Goal: Task Accomplishment & Management: Manage account settings

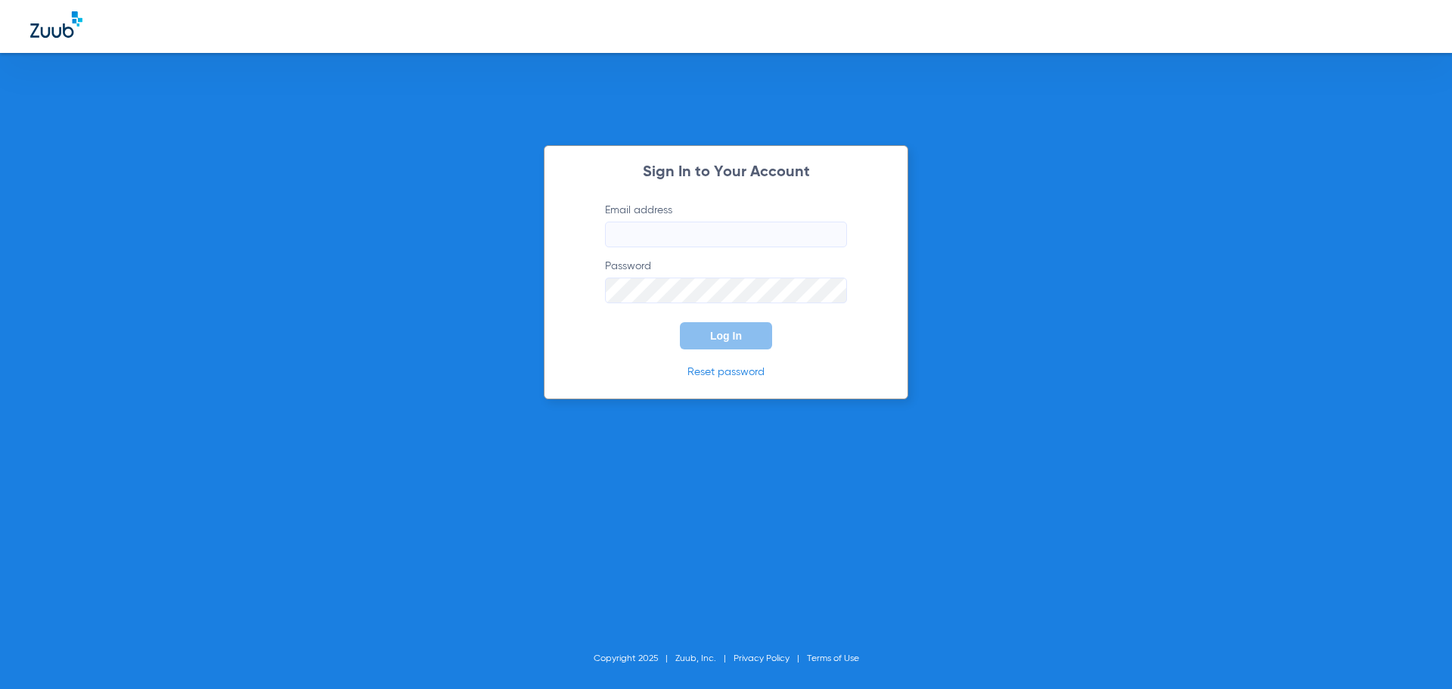
type input "[EMAIL_ADDRESS][DOMAIN_NAME]"
click at [733, 344] on button "Log In" at bounding box center [726, 335] width 92 height 27
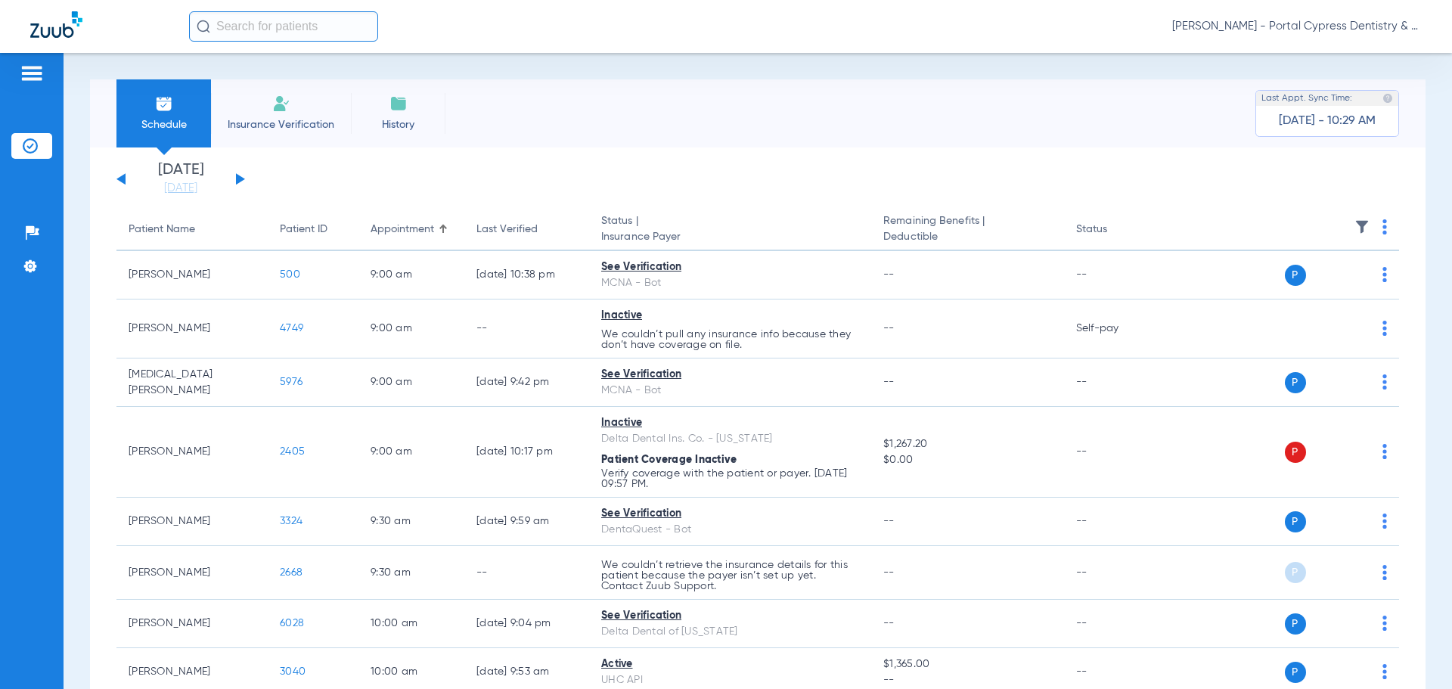
click at [232, 176] on div "[DATE] [DATE] [DATE] [DATE] [DATE] [DATE] [DATE] [DATE] [DATE] [DATE] [DATE] [D…" at bounding box center [180, 179] width 129 height 33
click at [239, 178] on button at bounding box center [240, 178] width 9 height 11
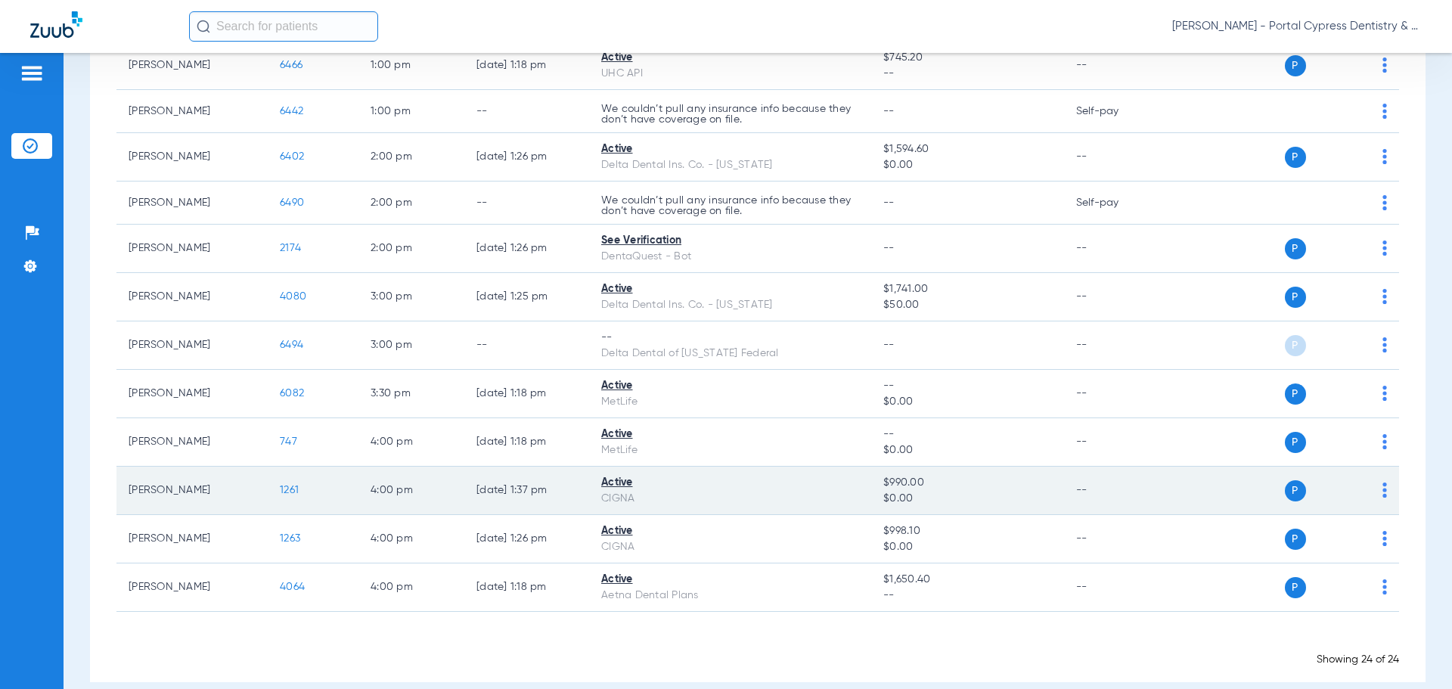
scroll to position [927, 0]
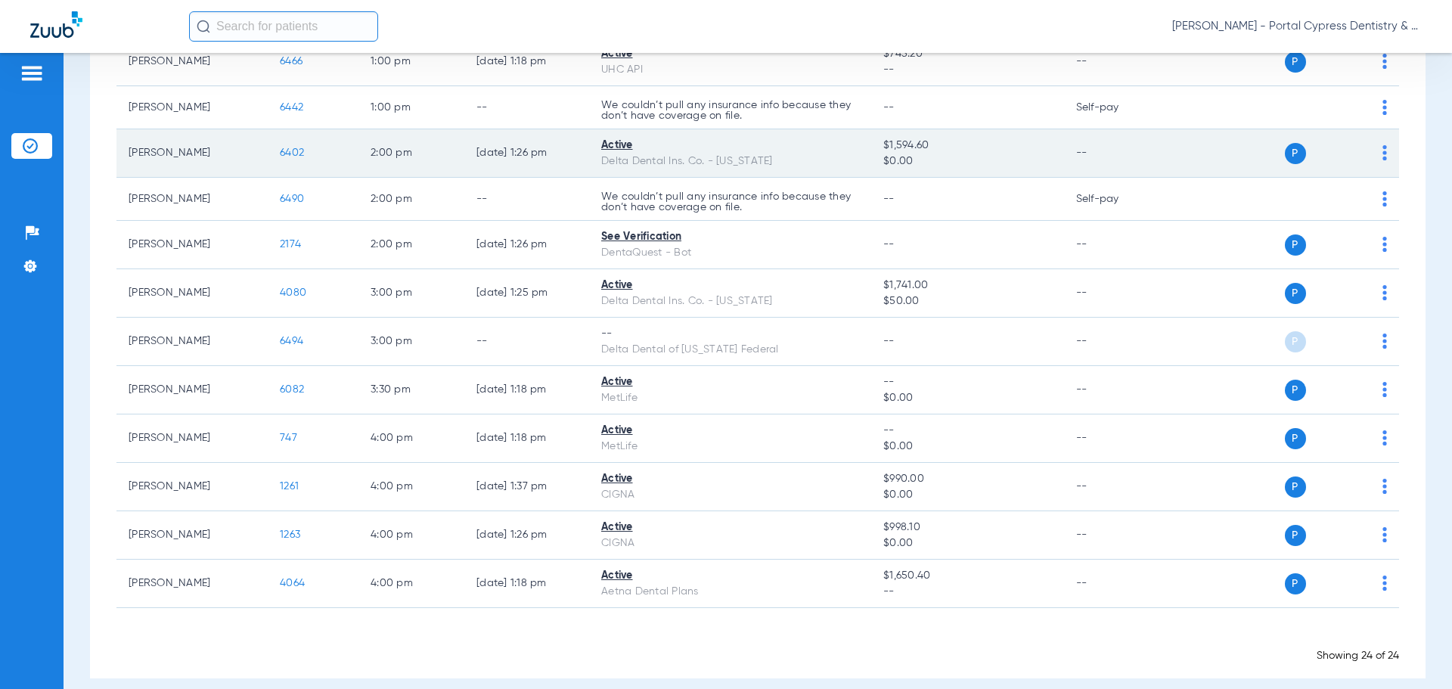
click at [304, 147] on span "6402" at bounding box center [292, 152] width 24 height 11
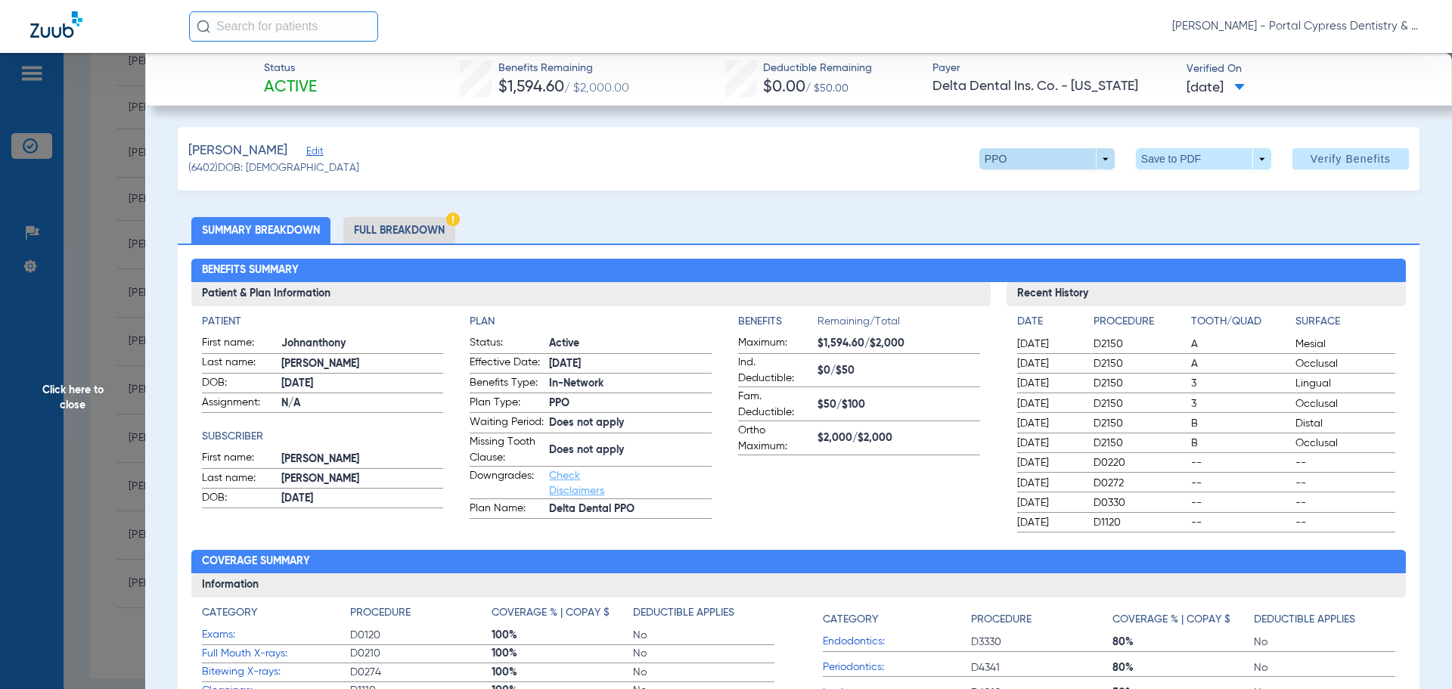
click at [1029, 160] on span at bounding box center [1047, 159] width 36 height 36
click at [1017, 160] on div at bounding box center [726, 344] width 1452 height 689
drag, startPoint x: 100, startPoint y: 371, endPoint x: 101, endPoint y: 388, distance: 16.7
click at [100, 371] on span "Click here to close" at bounding box center [72, 397] width 145 height 689
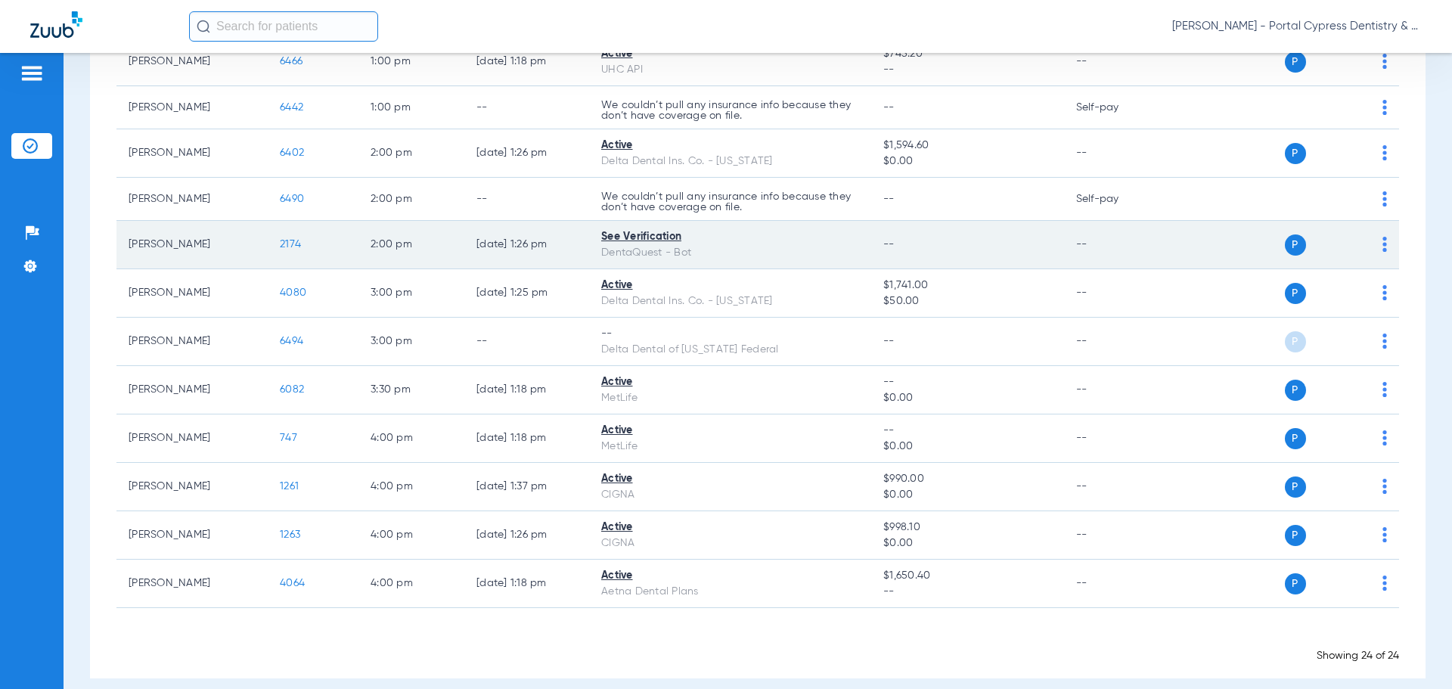
click at [296, 239] on span "2174" at bounding box center [290, 244] width 21 height 11
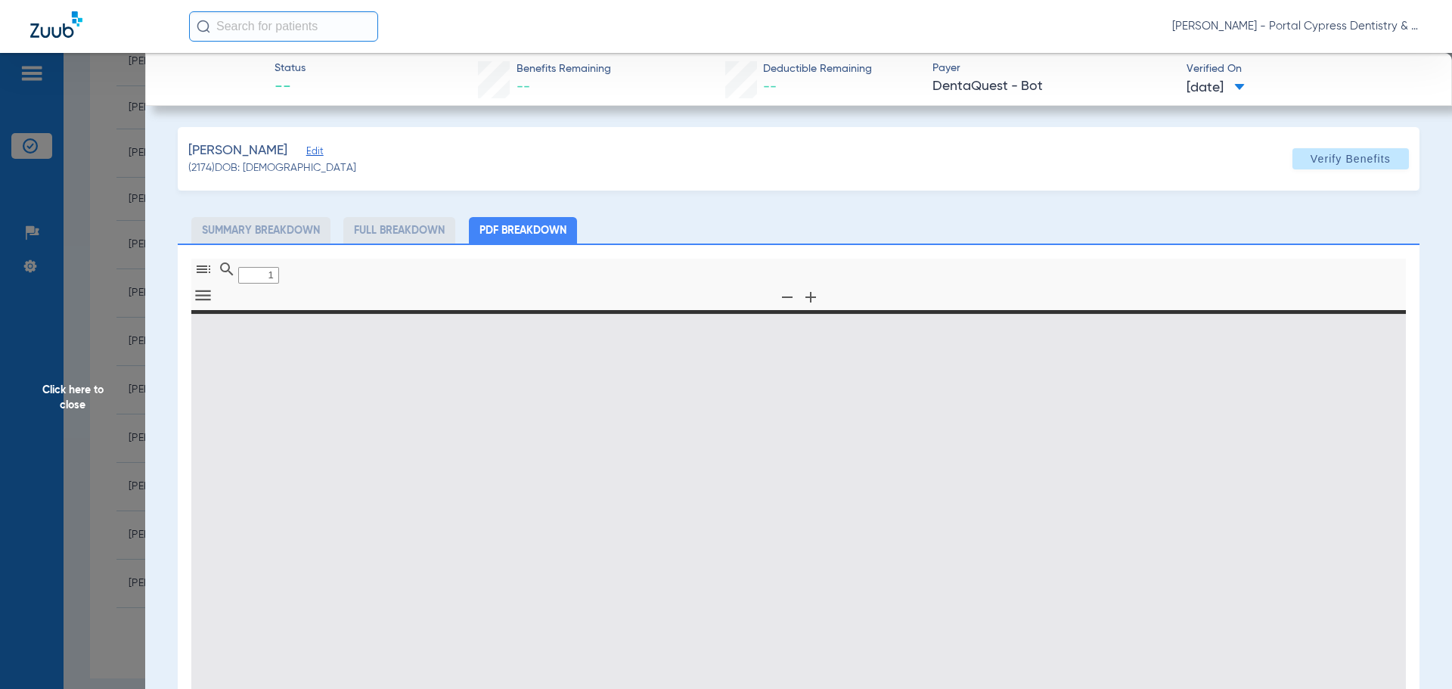
type input "0"
select select "page-width"
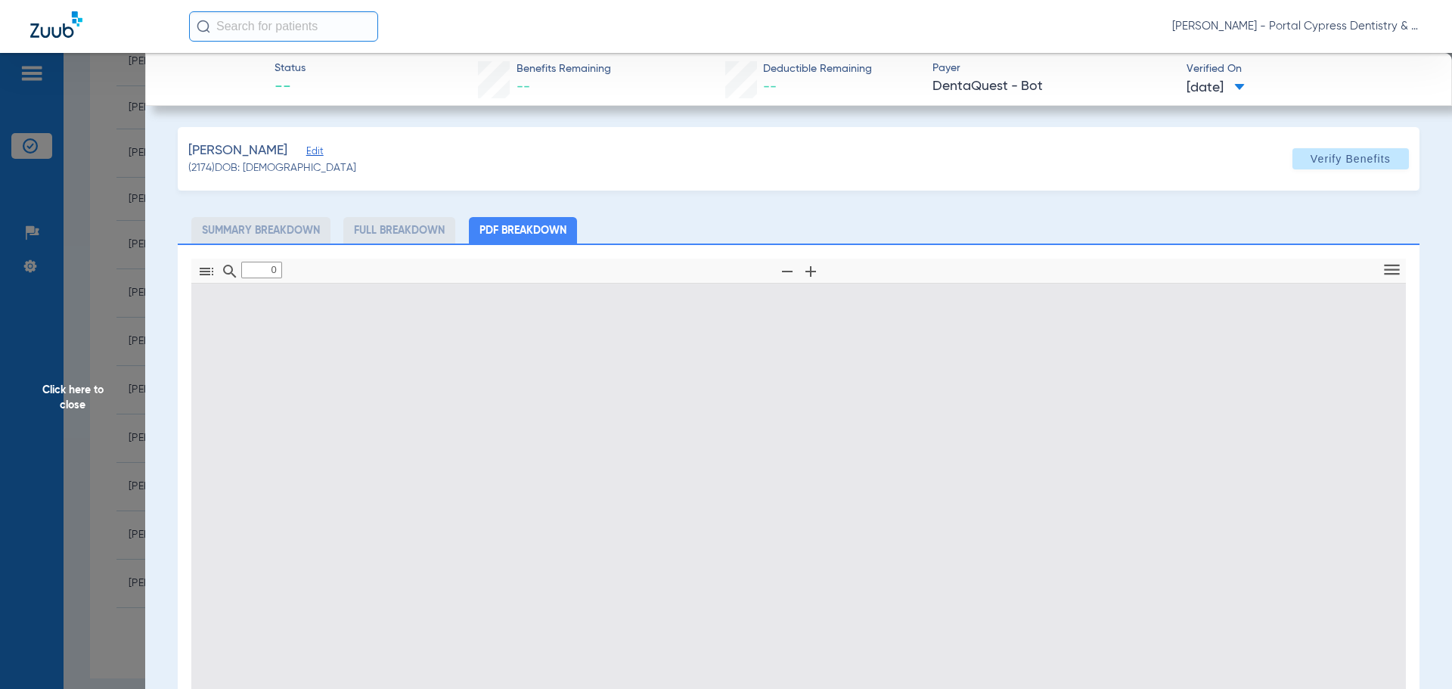
type input "1"
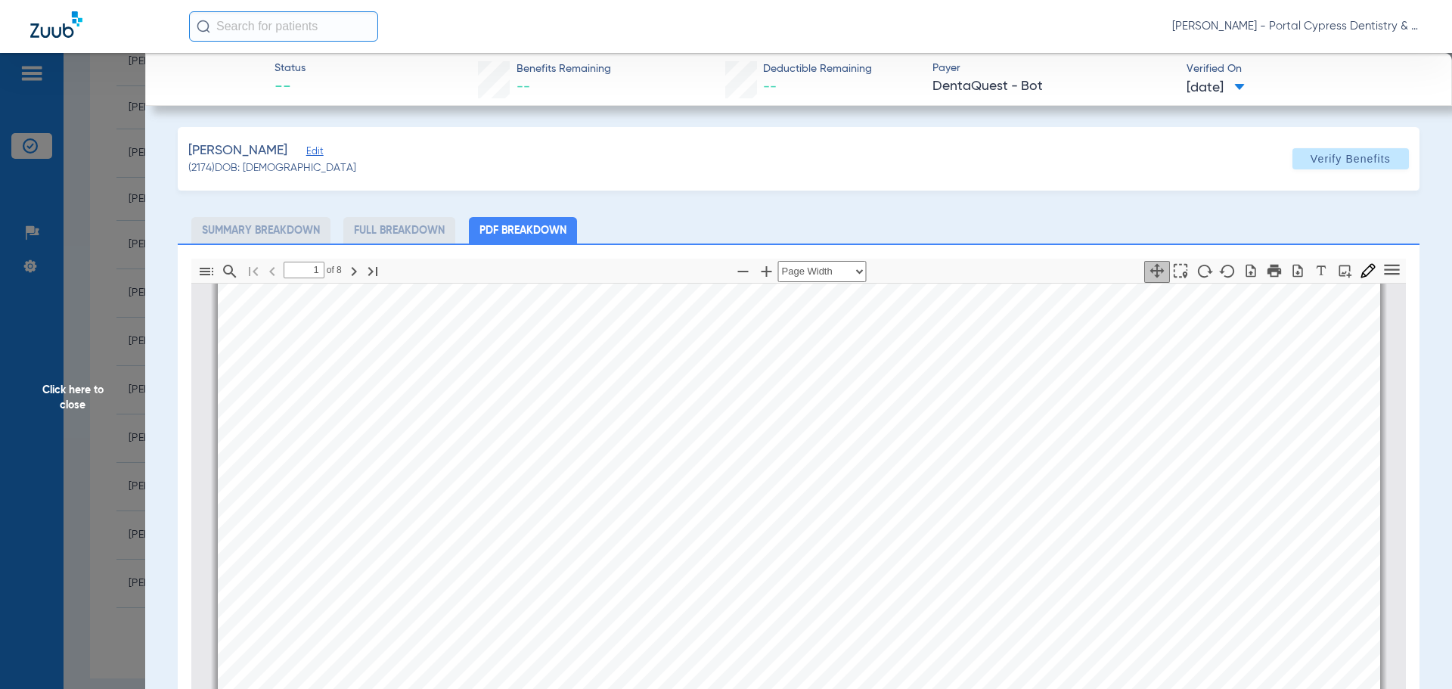
scroll to position [234, 0]
click at [123, 373] on span "Click here to close" at bounding box center [72, 397] width 145 height 689
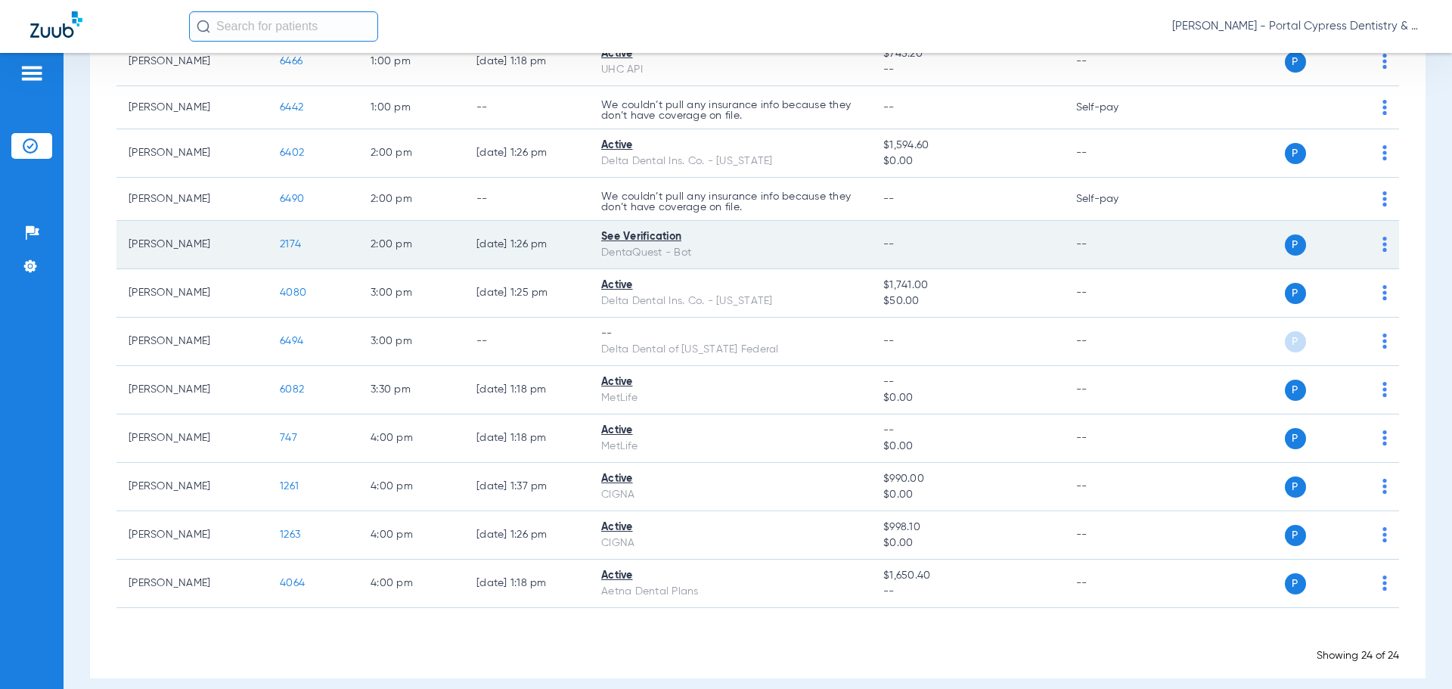
click at [290, 239] on span "2174" at bounding box center [290, 244] width 21 height 11
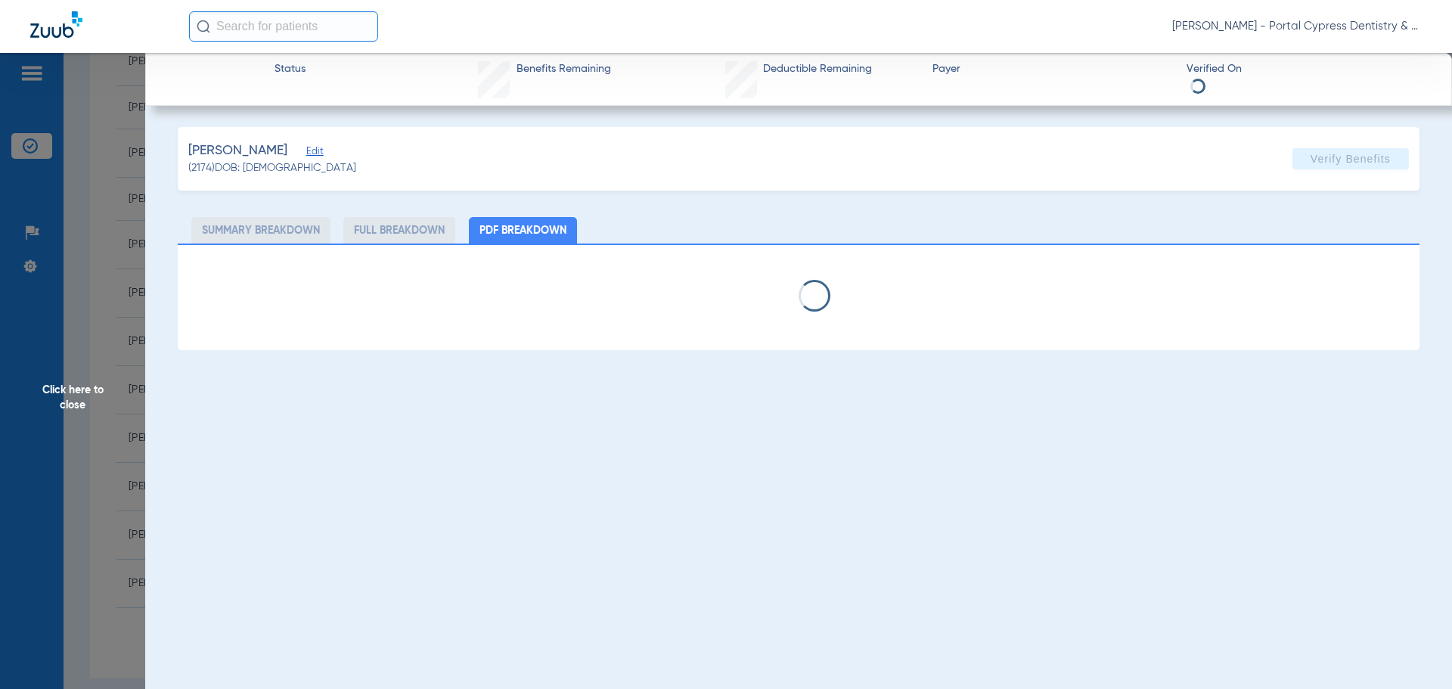
select select "page-width"
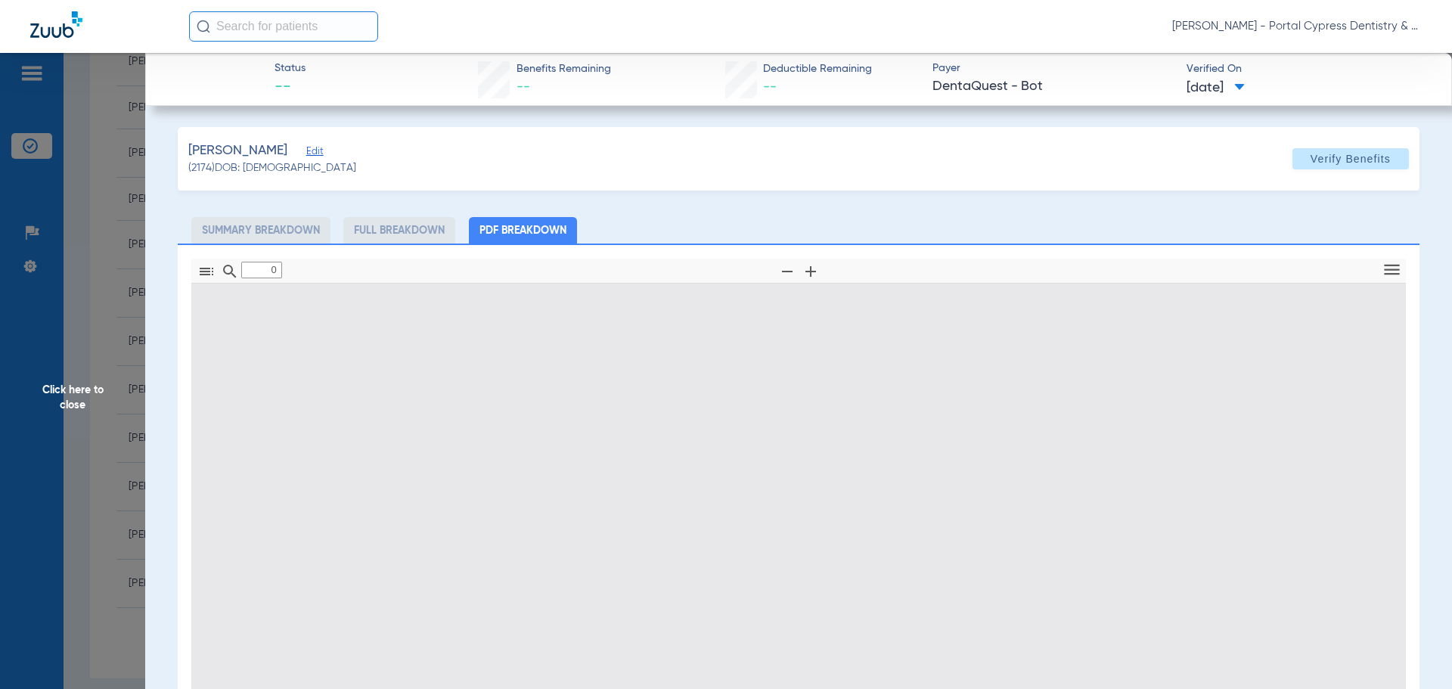
type input "1"
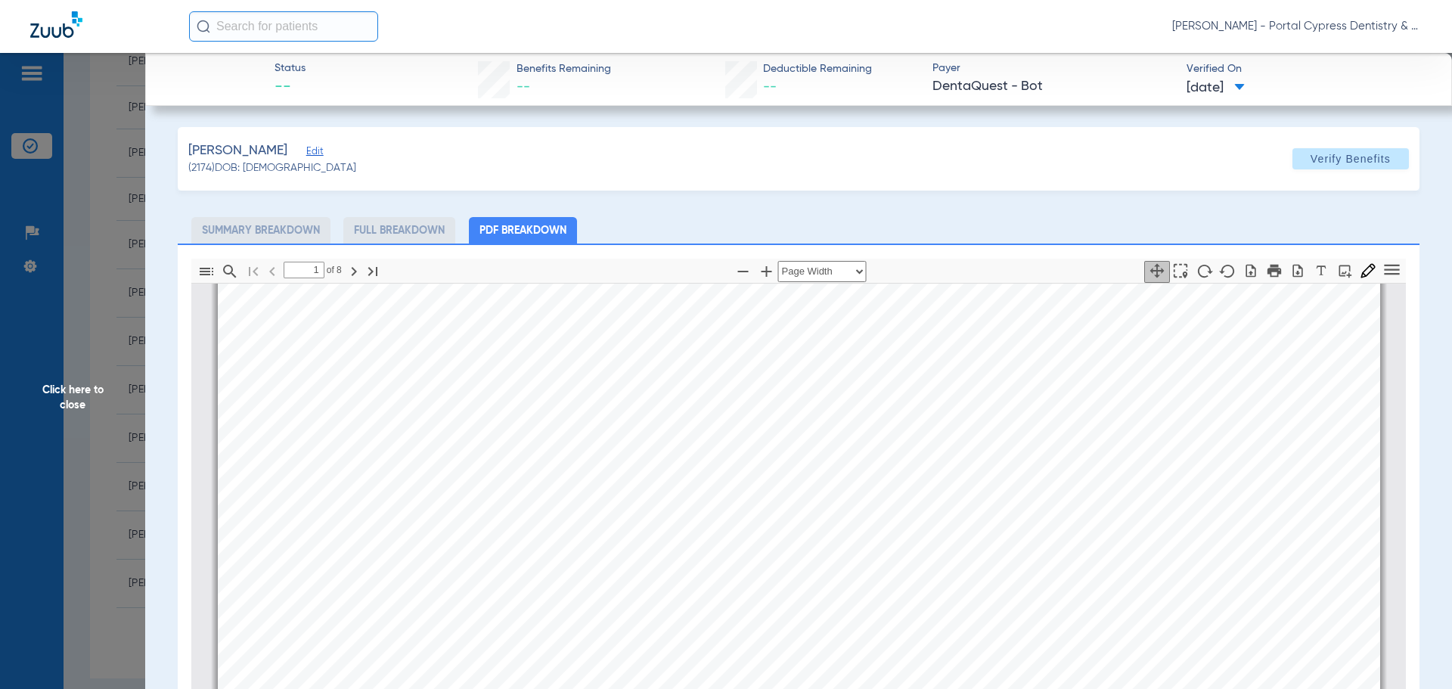
scroll to position [0, 0]
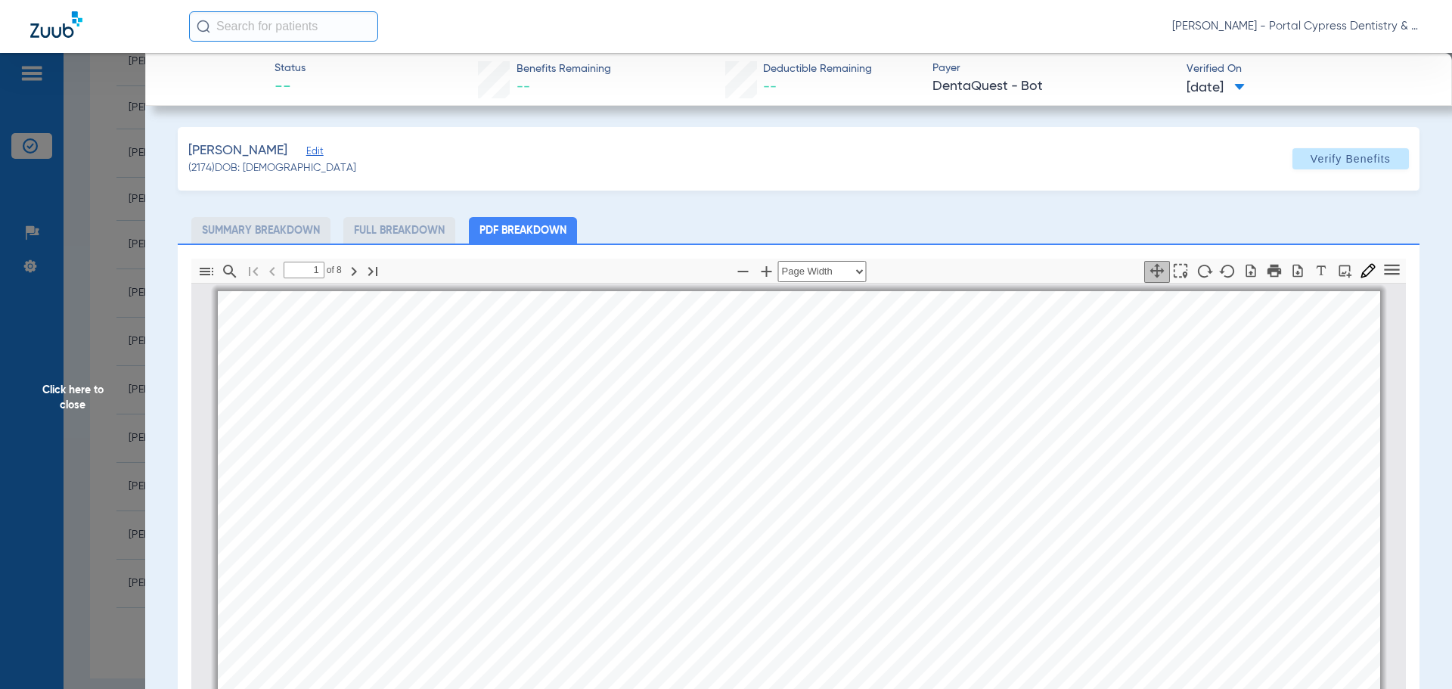
click at [122, 394] on span "Click here to close" at bounding box center [72, 397] width 145 height 689
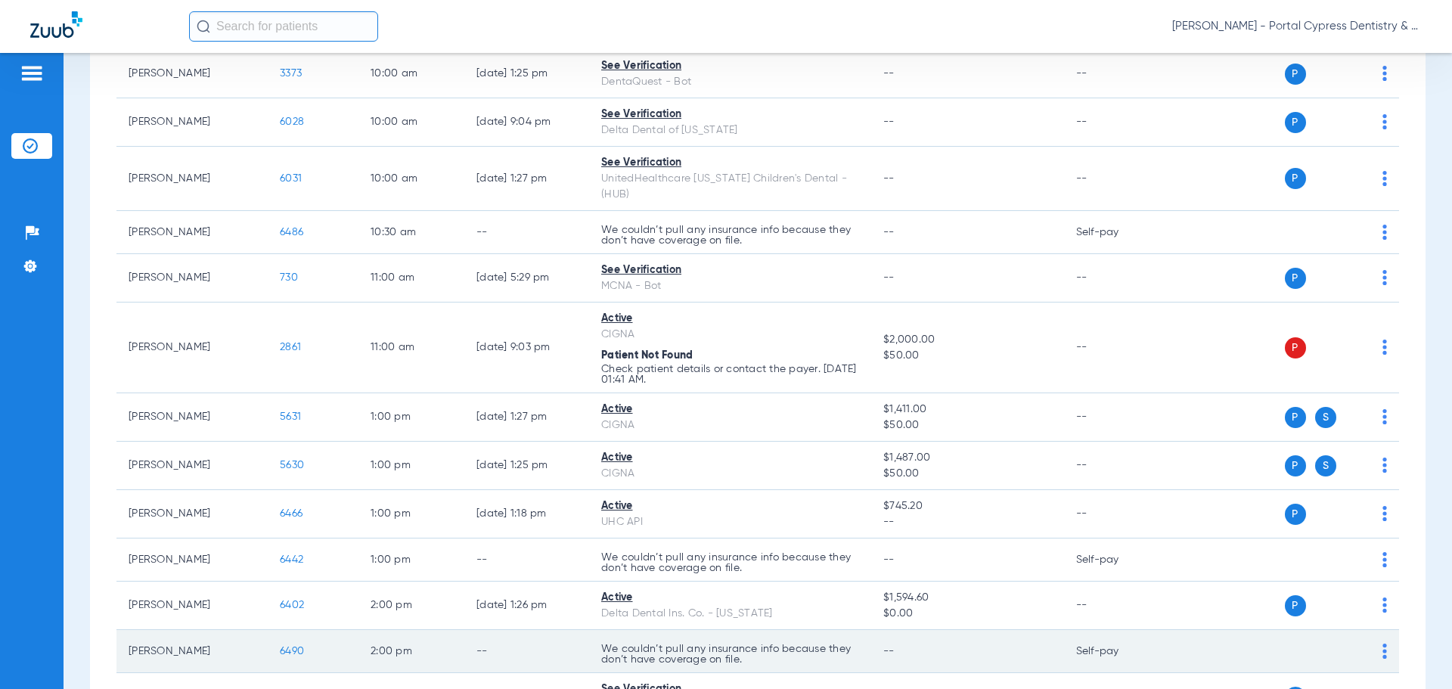
scroll to position [473, 0]
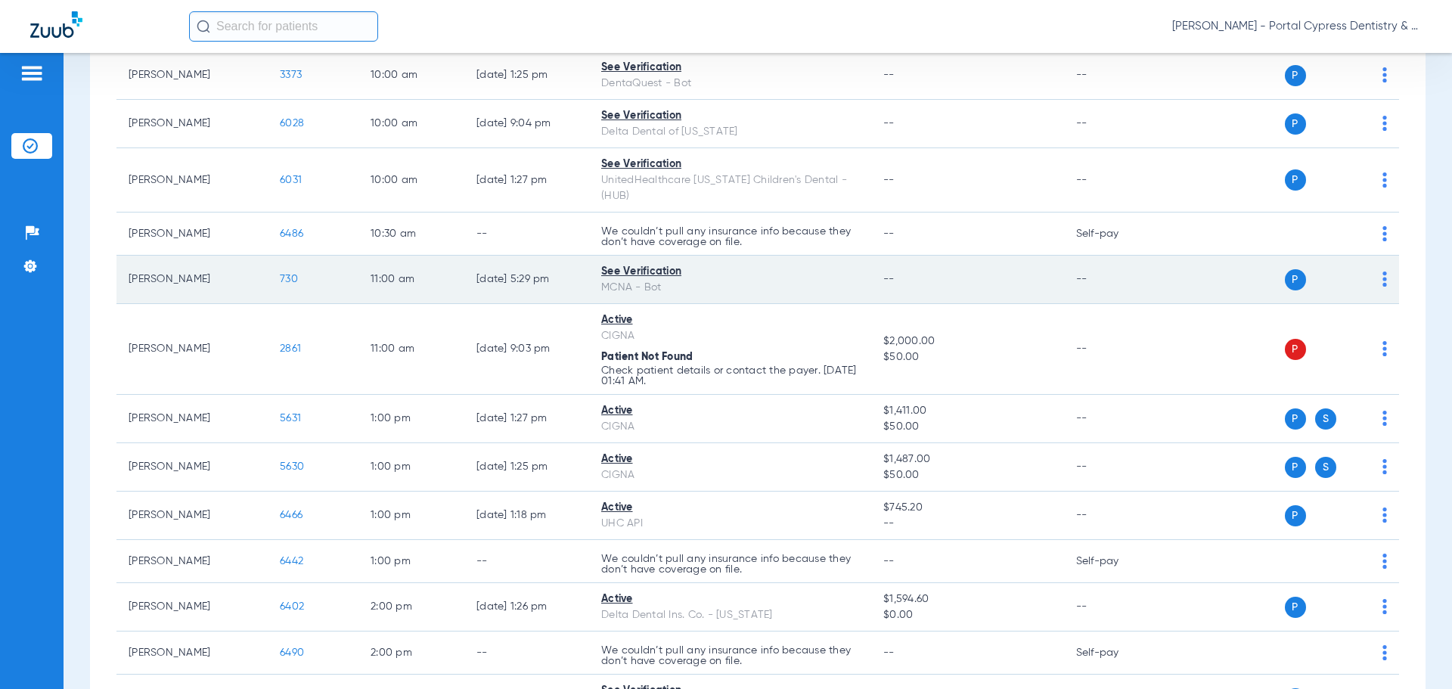
click at [291, 274] on span "730" at bounding box center [289, 279] width 18 height 11
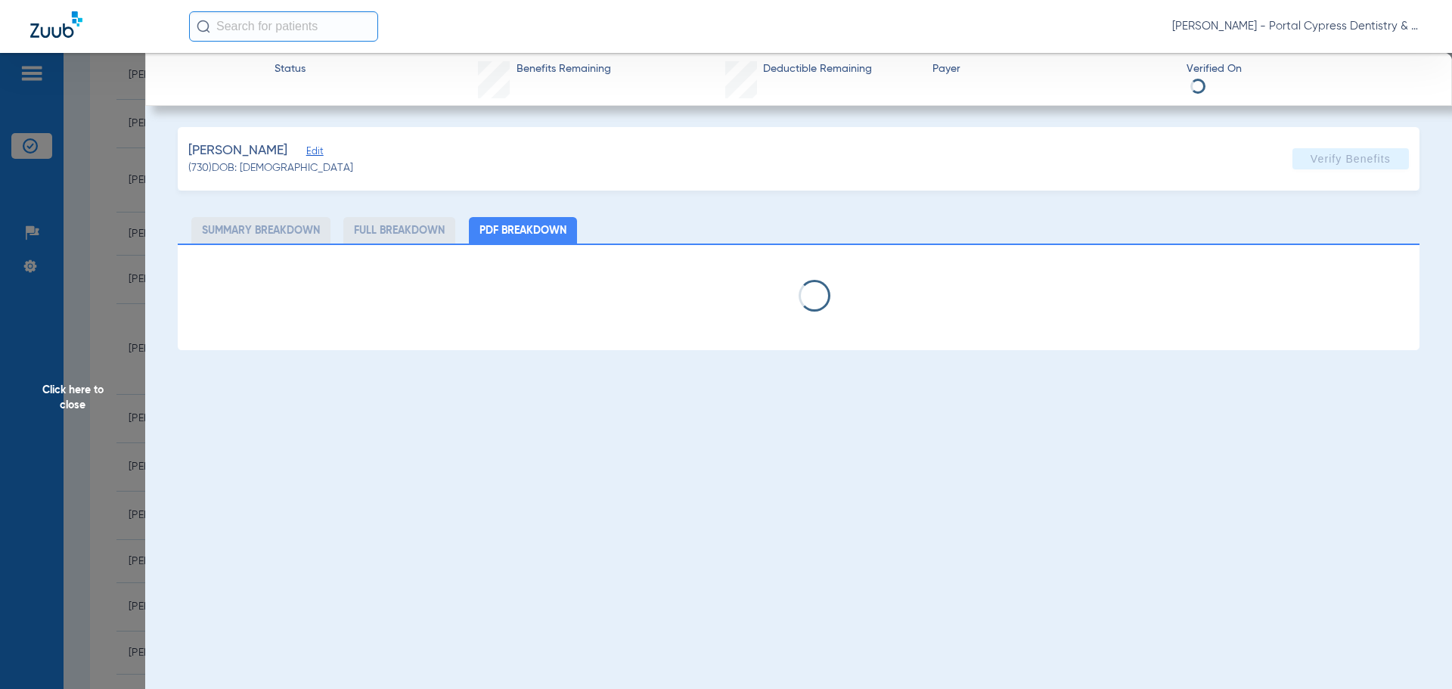
select select "page-width"
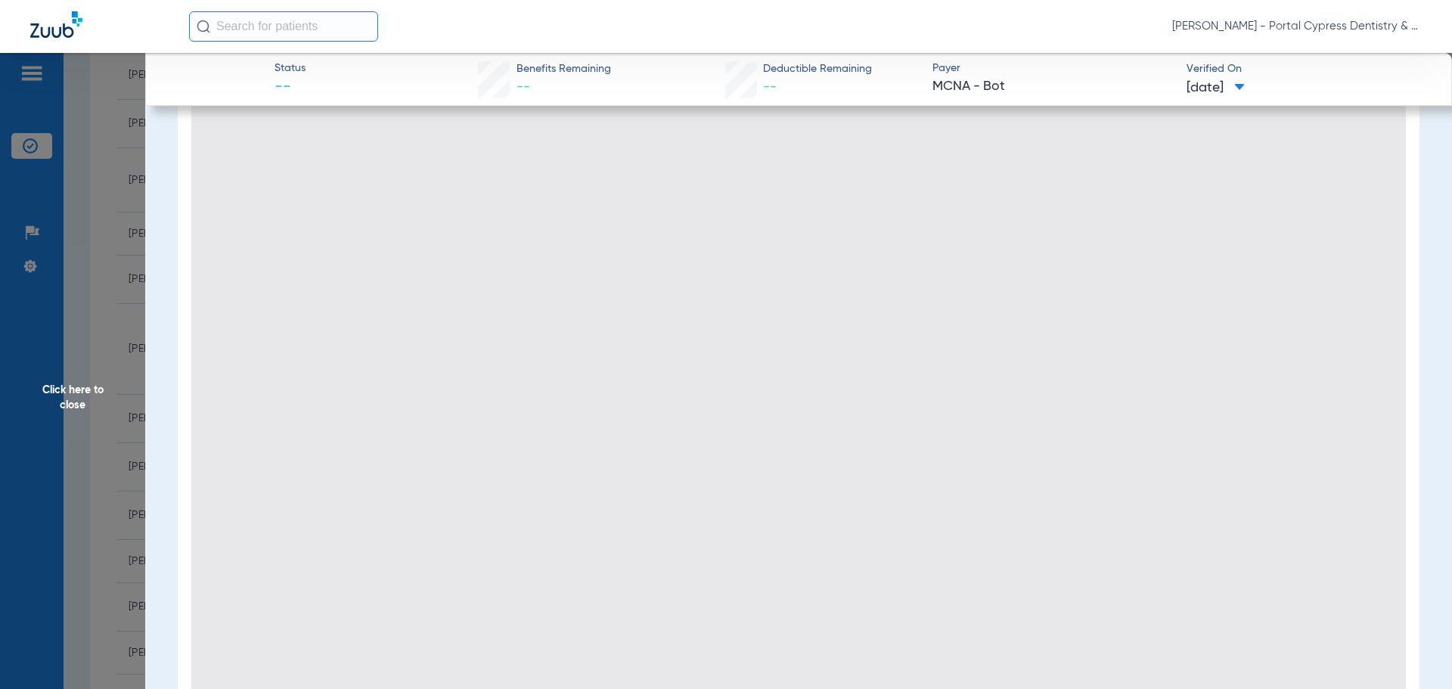
type input "1"
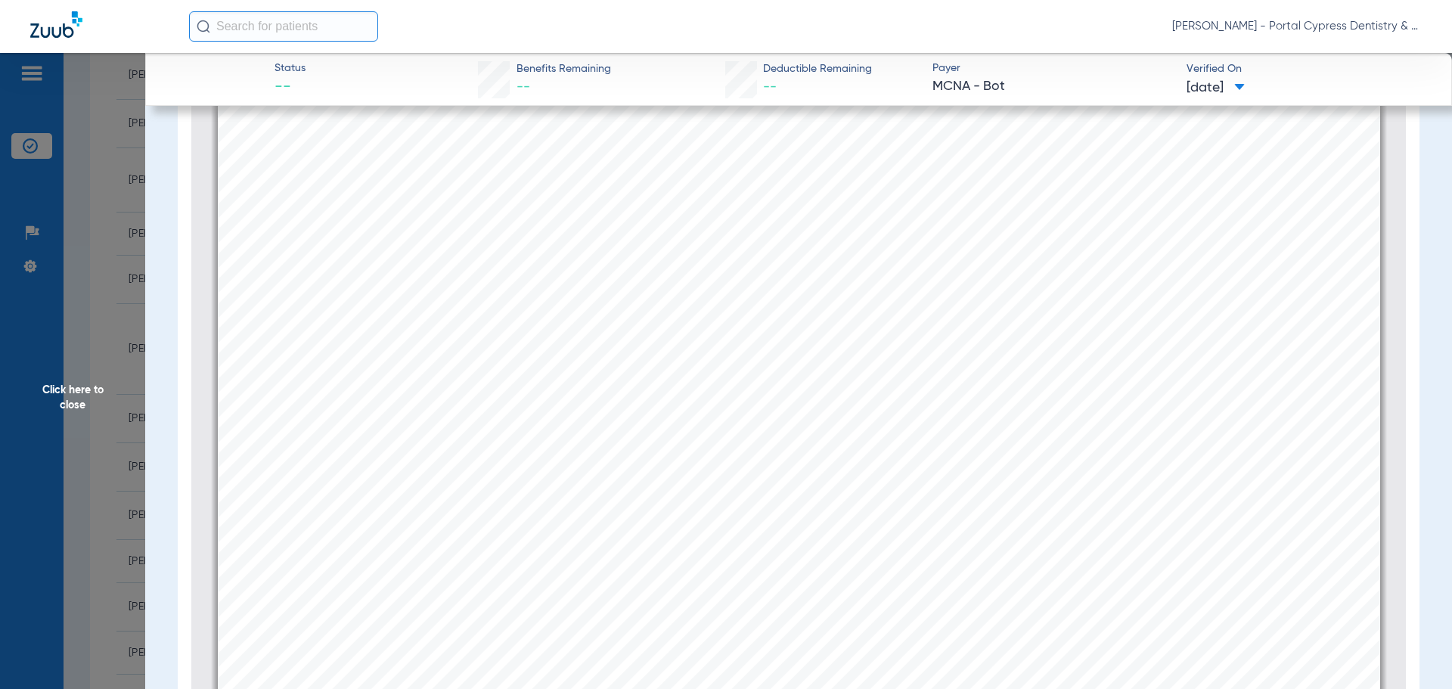
scroll to position [681, 0]
drag, startPoint x: 93, startPoint y: 384, endPoint x: 60, endPoint y: 382, distance: 33.4
click at [93, 384] on span "Click here to close" at bounding box center [72, 397] width 145 height 689
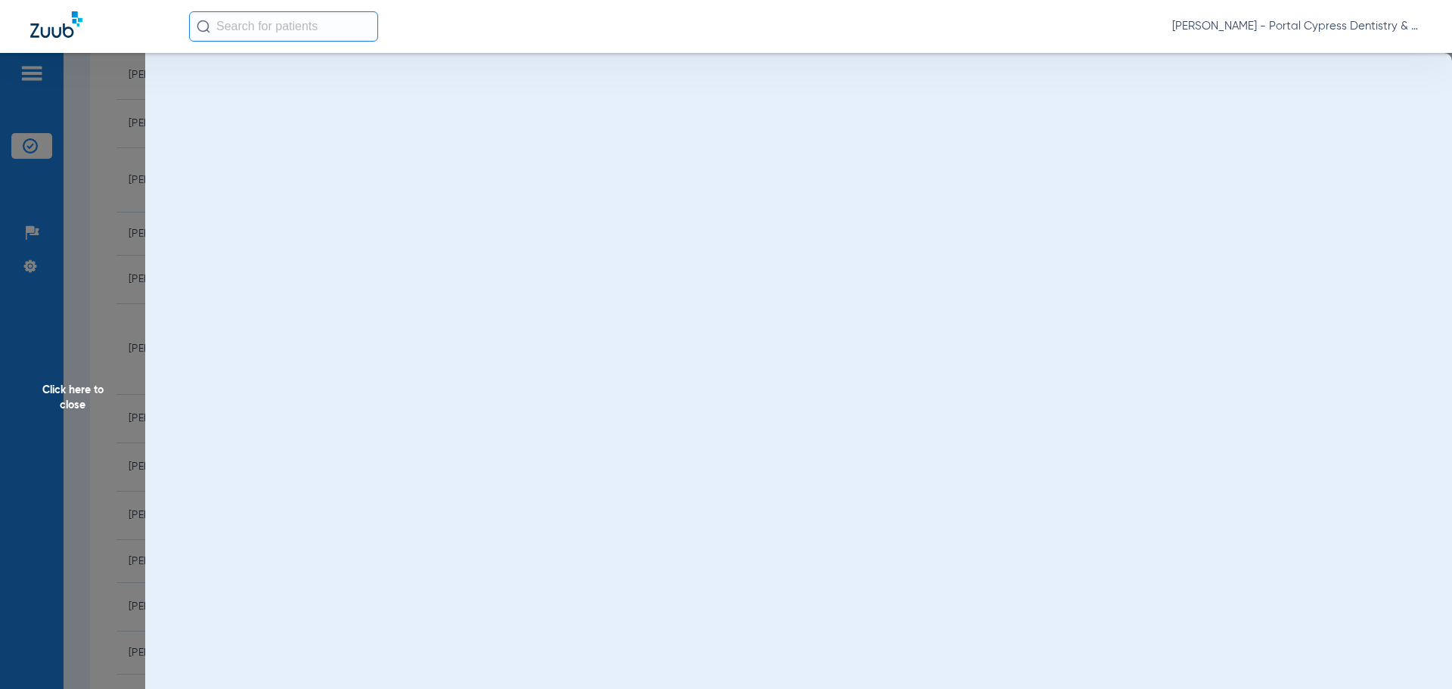
scroll to position [0, 0]
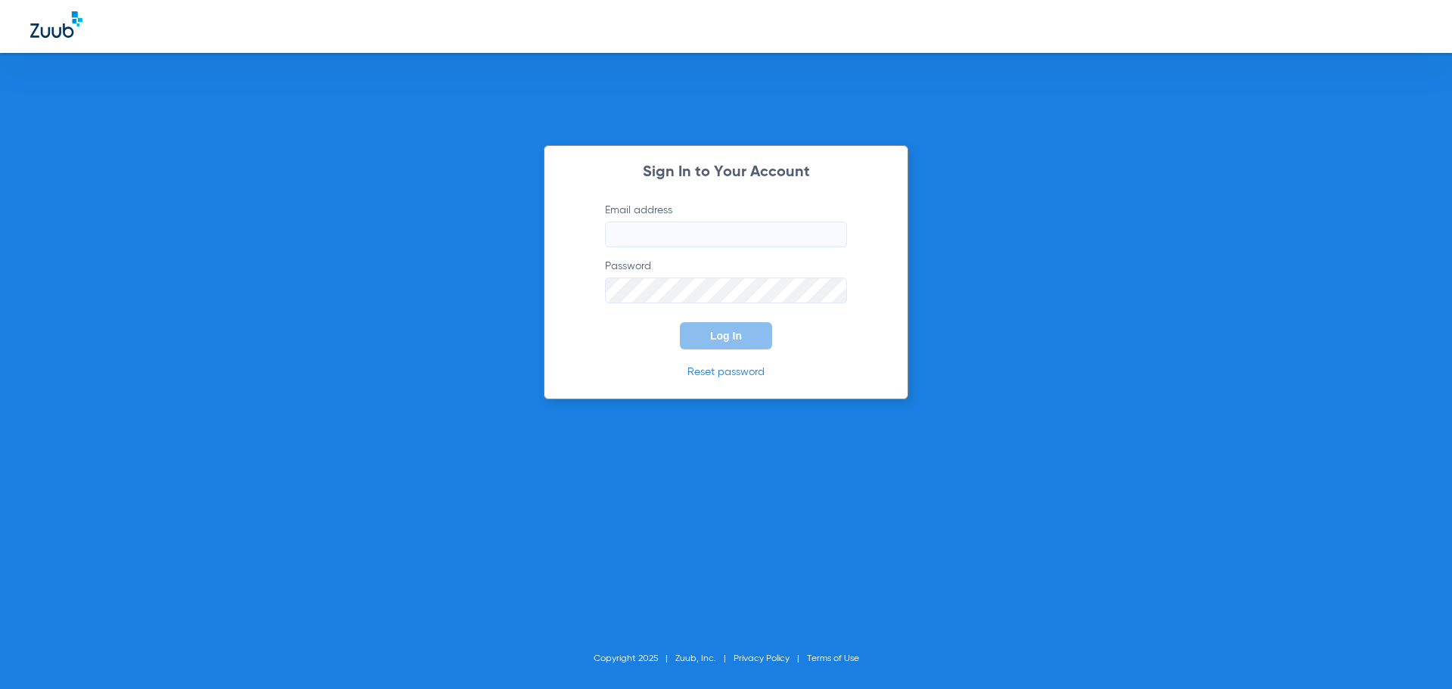
type input "portalcypress@yahoo.com"
click at [699, 343] on button "Log In" at bounding box center [726, 335] width 92 height 27
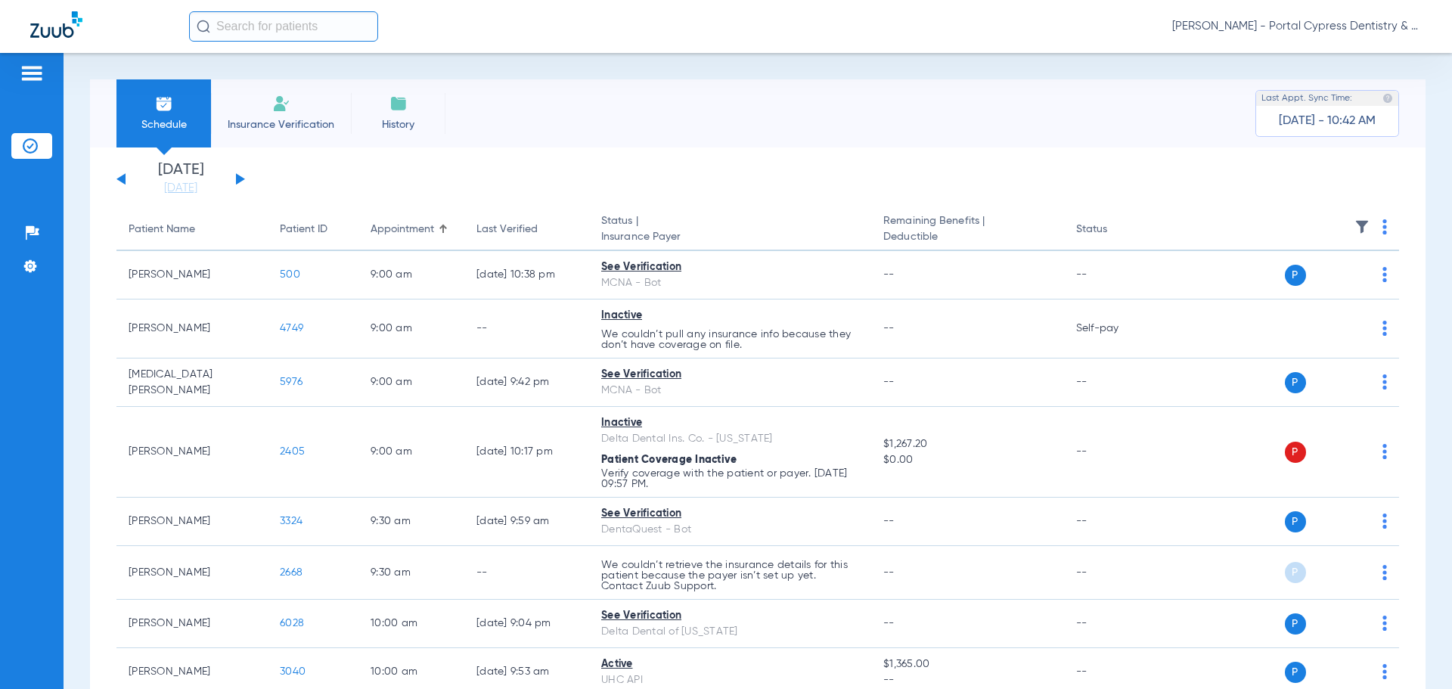
click at [242, 178] on button at bounding box center [240, 178] width 9 height 11
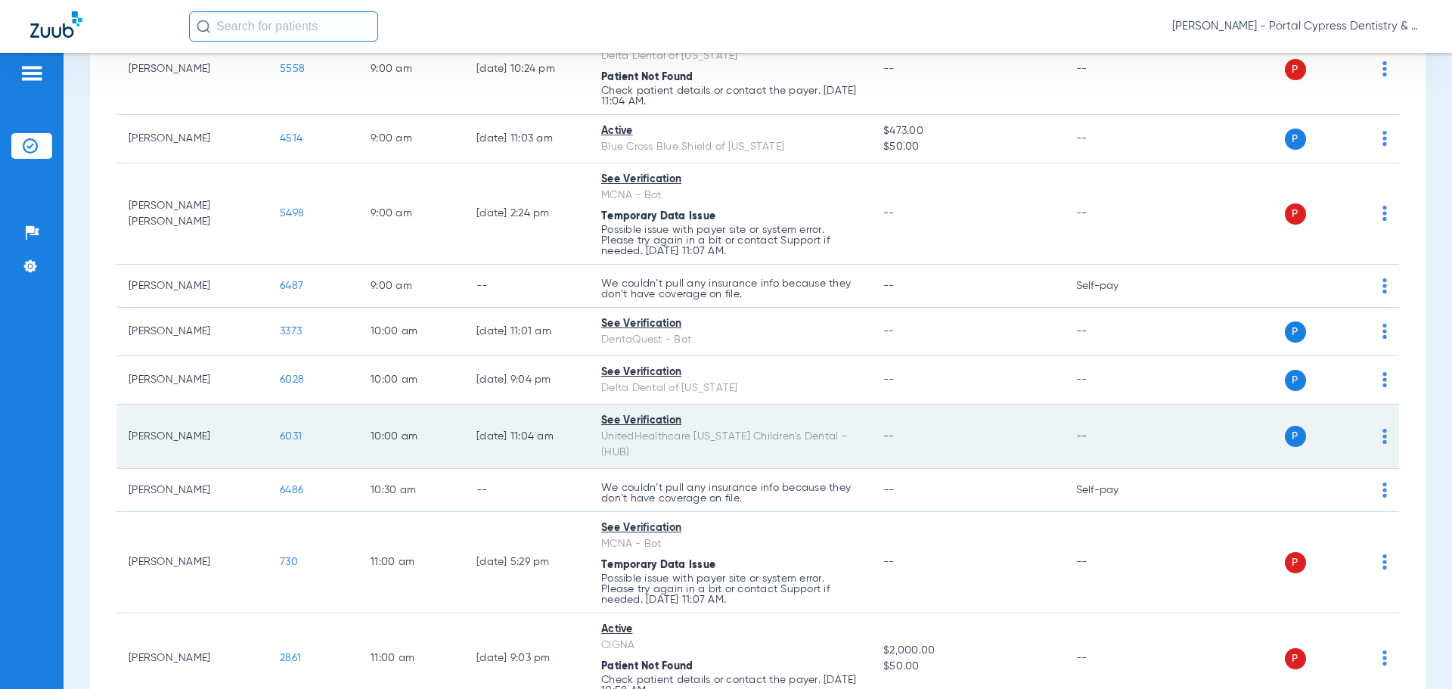
scroll to position [76, 0]
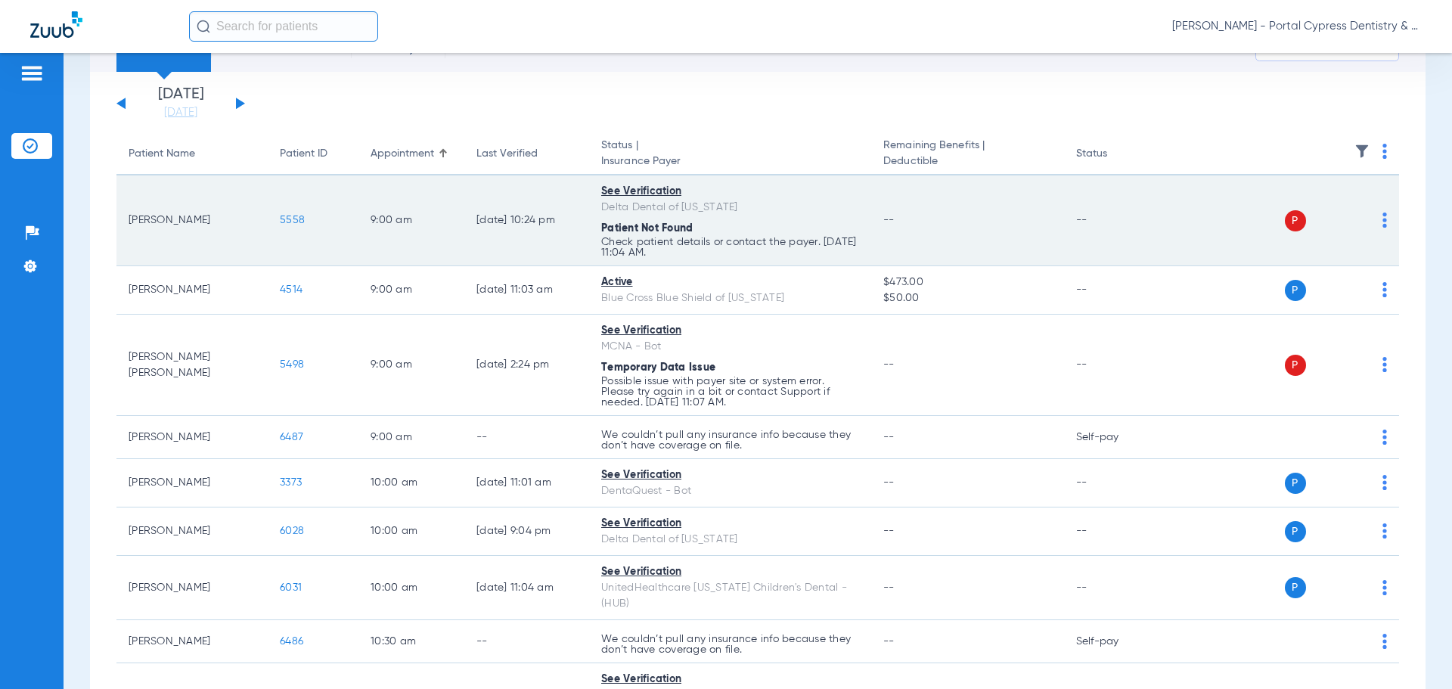
click at [286, 223] on span "5558" at bounding box center [292, 220] width 25 height 11
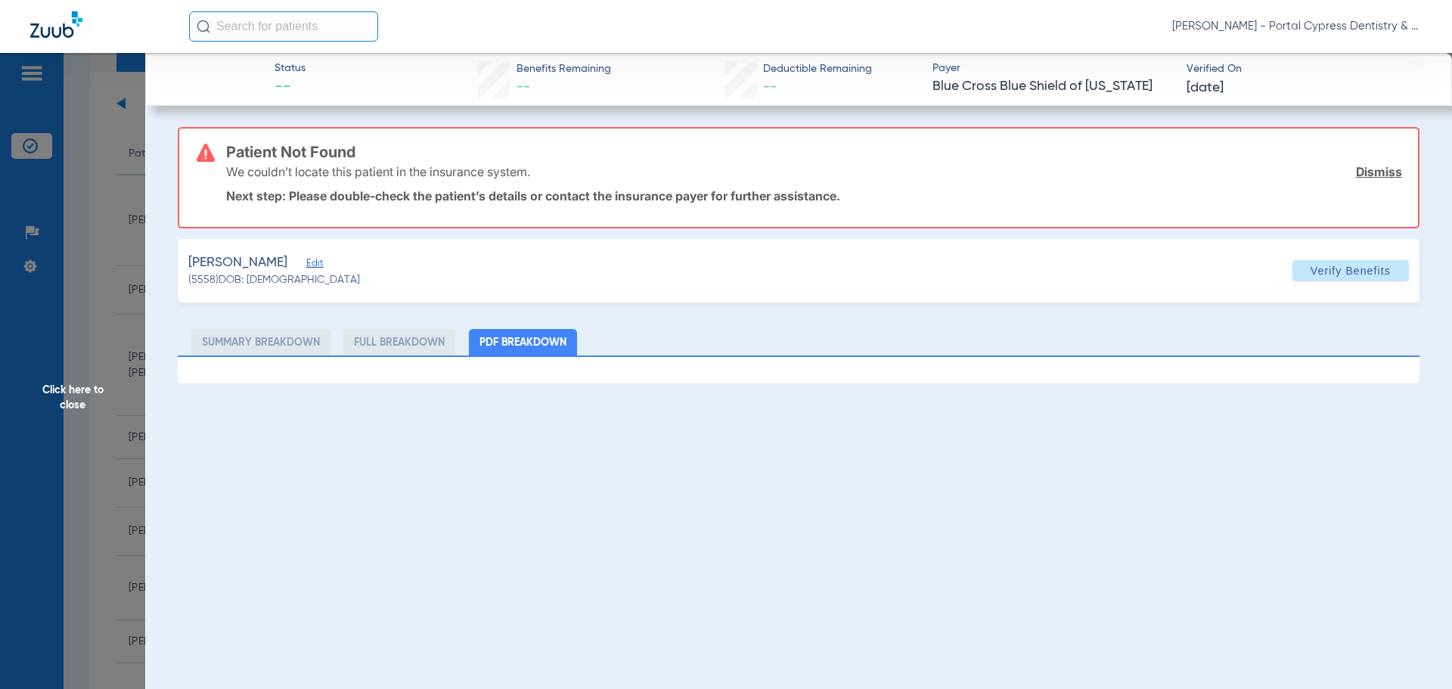
click at [306, 265] on span "Edit" at bounding box center [313, 265] width 14 height 14
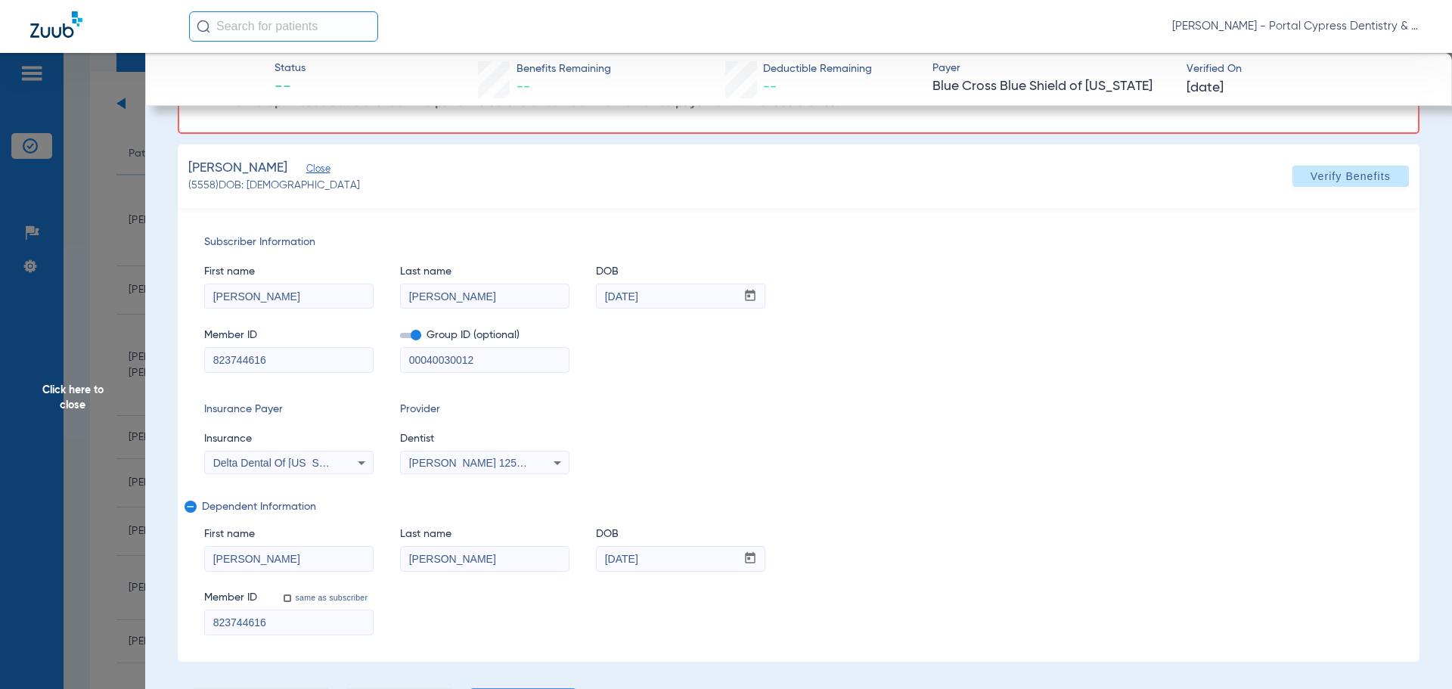
scroll to position [95, 0]
click at [1316, 177] on span "Verify Benefits" at bounding box center [1351, 175] width 80 height 12
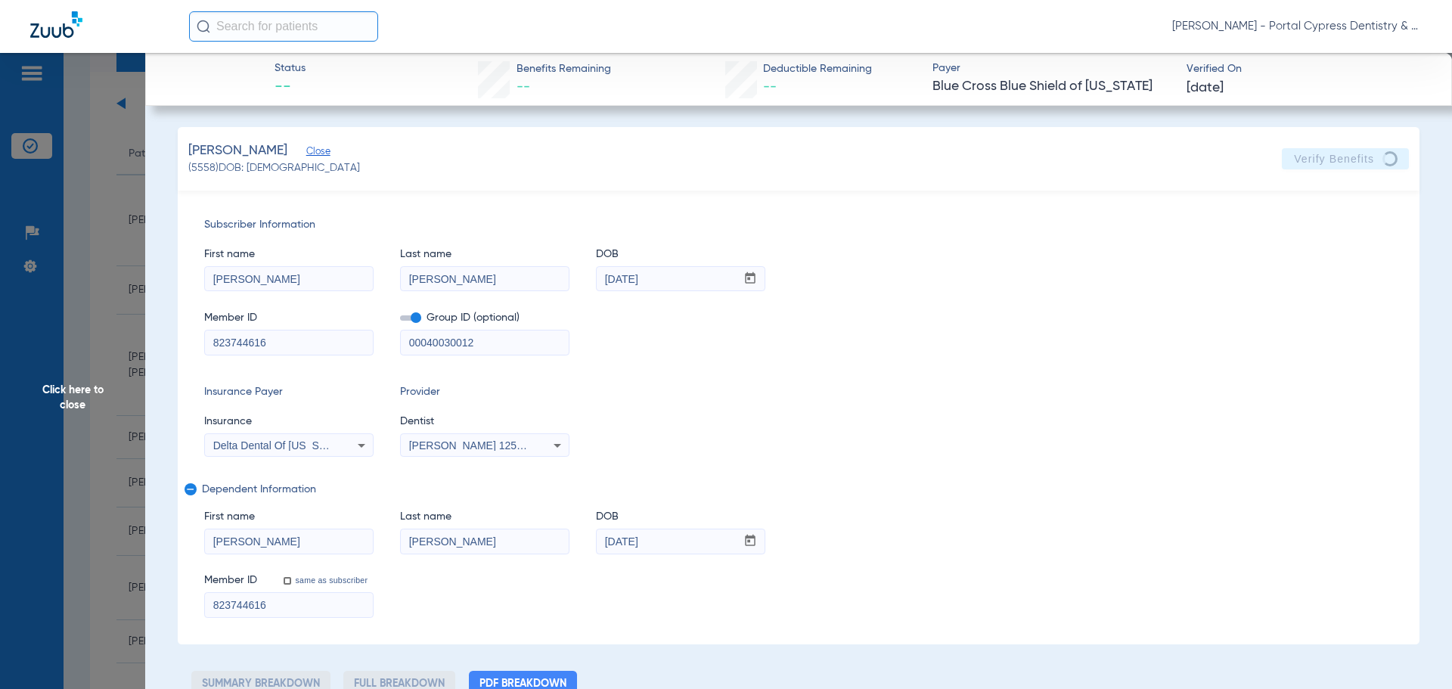
scroll to position [0, 0]
click at [96, 344] on span "Click here to close" at bounding box center [72, 397] width 145 height 689
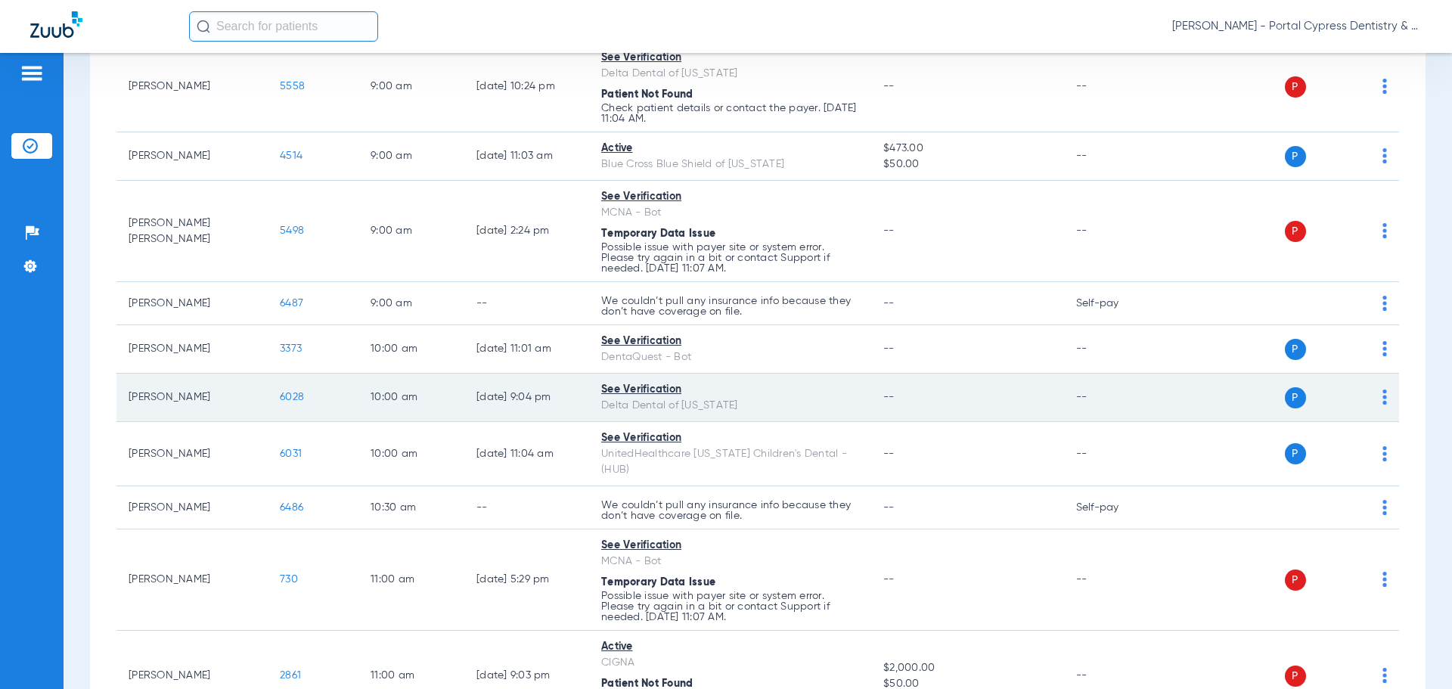
scroll to position [227, 0]
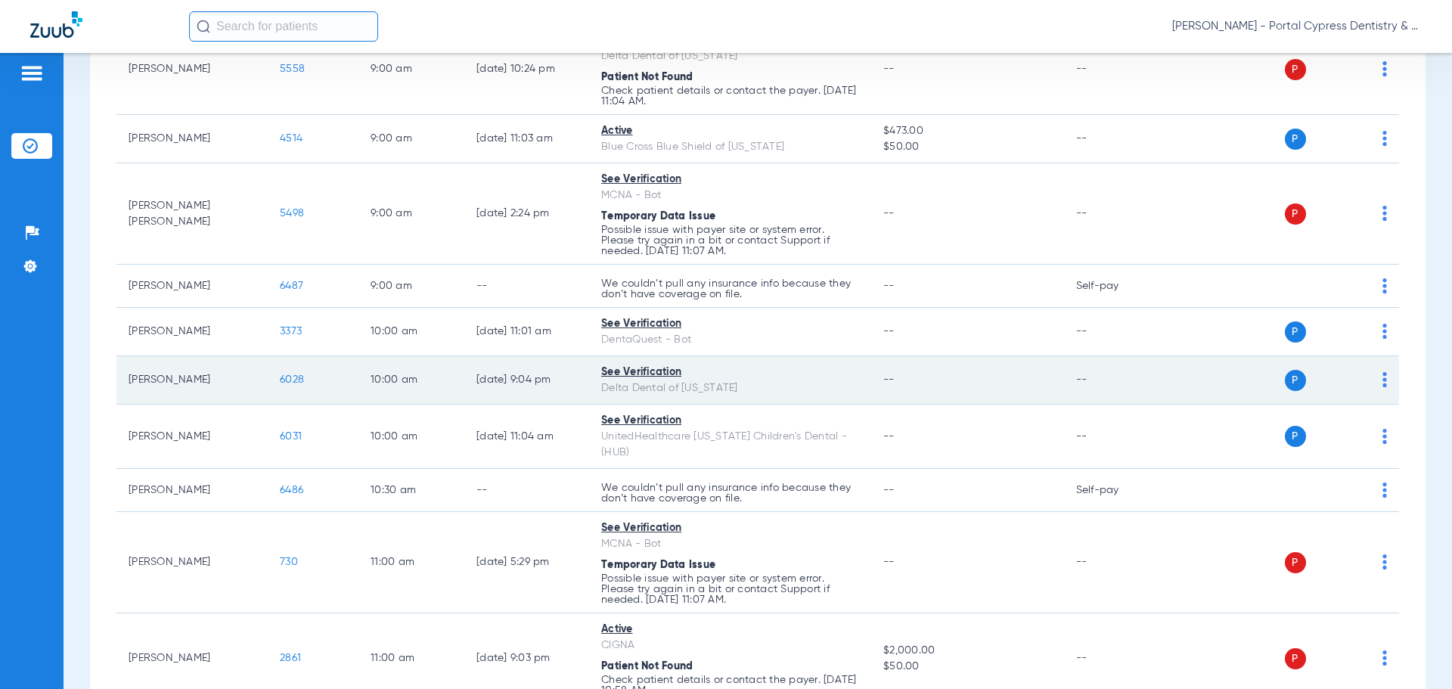
click at [303, 376] on span "6028" at bounding box center [292, 379] width 24 height 11
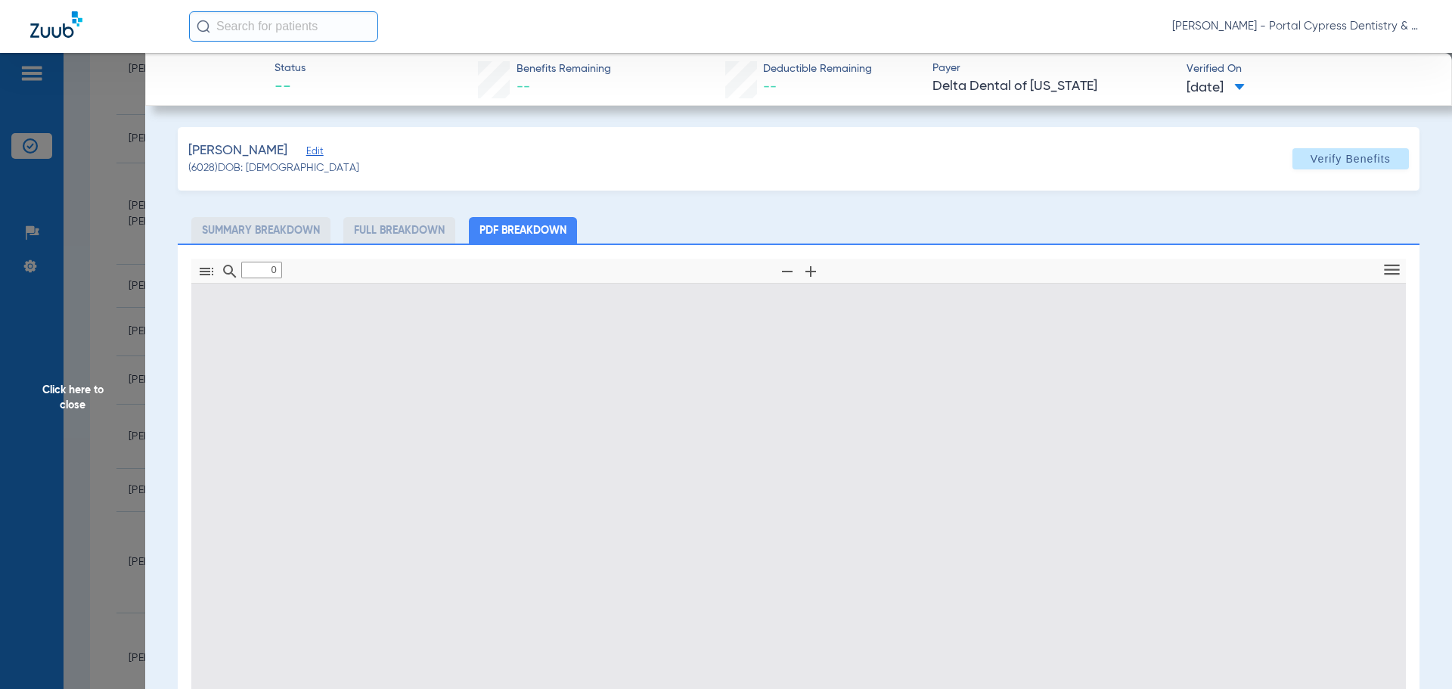
type input "1"
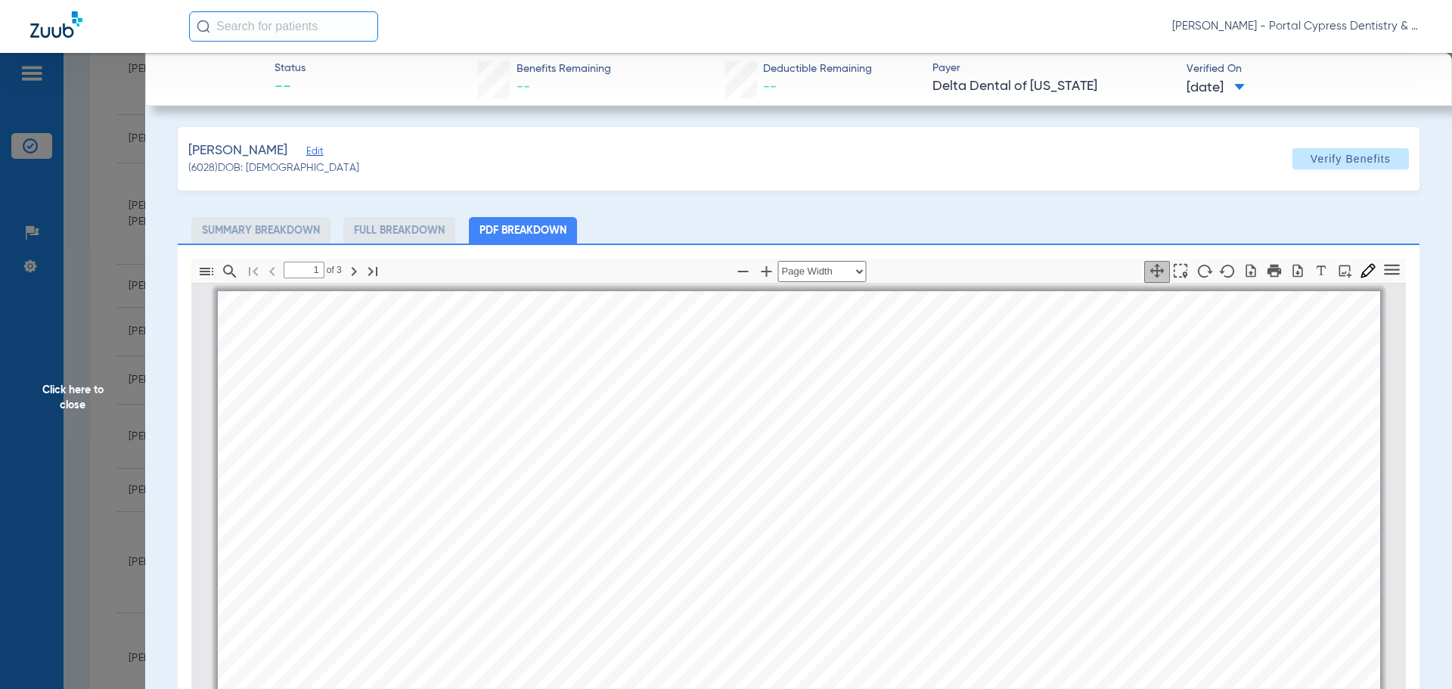
scroll to position [8, 0]
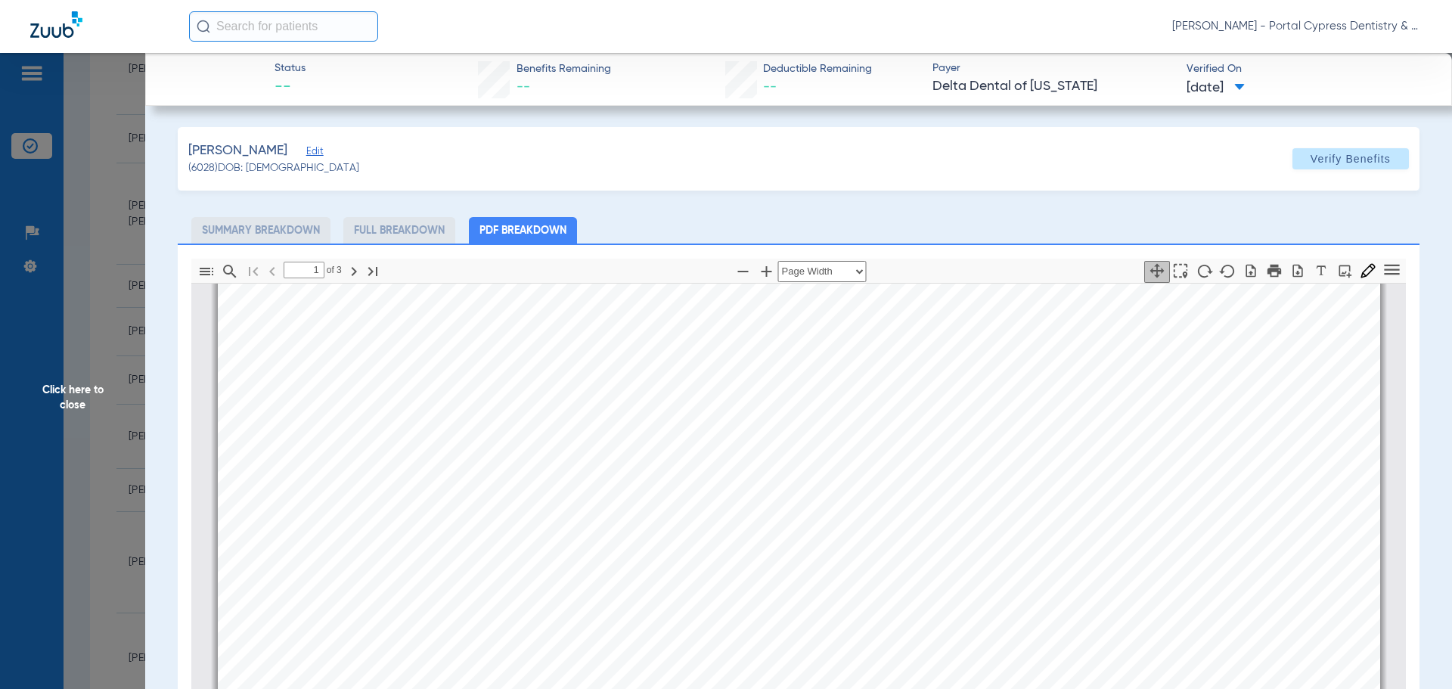
click at [99, 349] on span "Click here to close" at bounding box center [72, 397] width 145 height 689
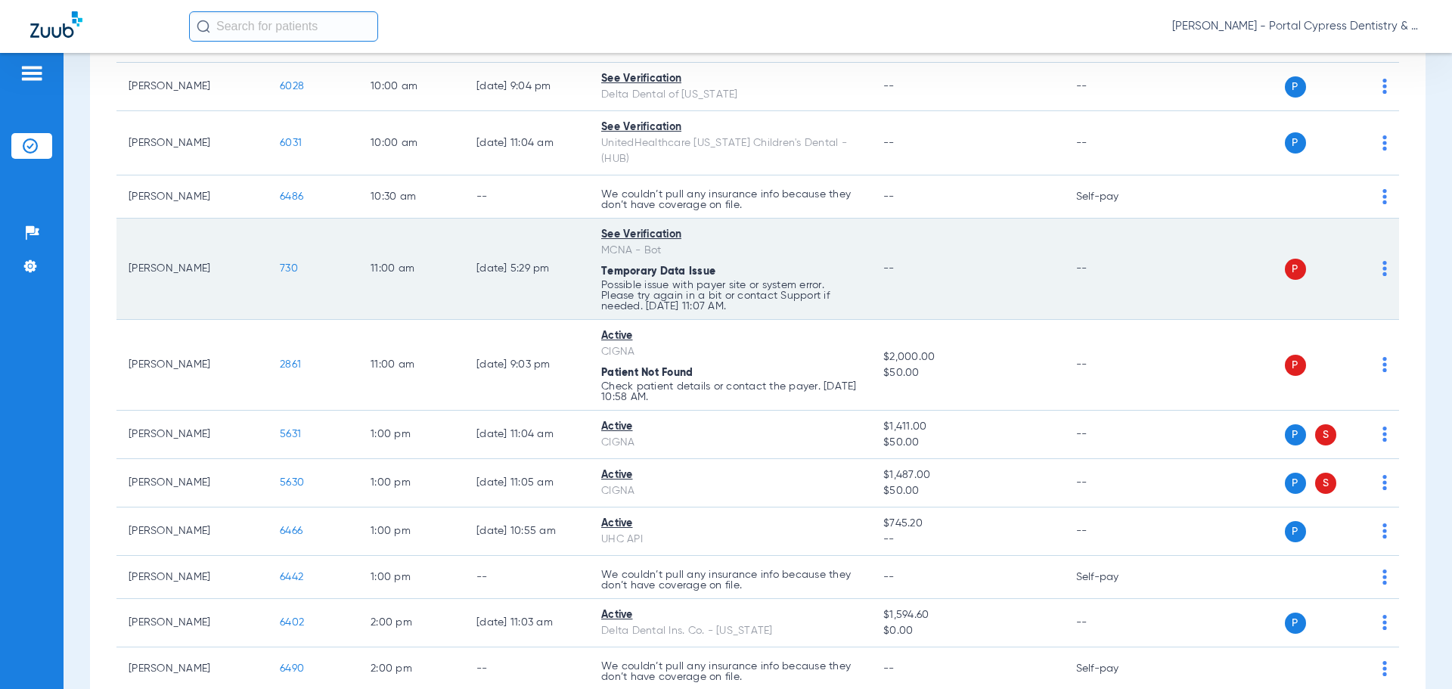
scroll to position [529, 0]
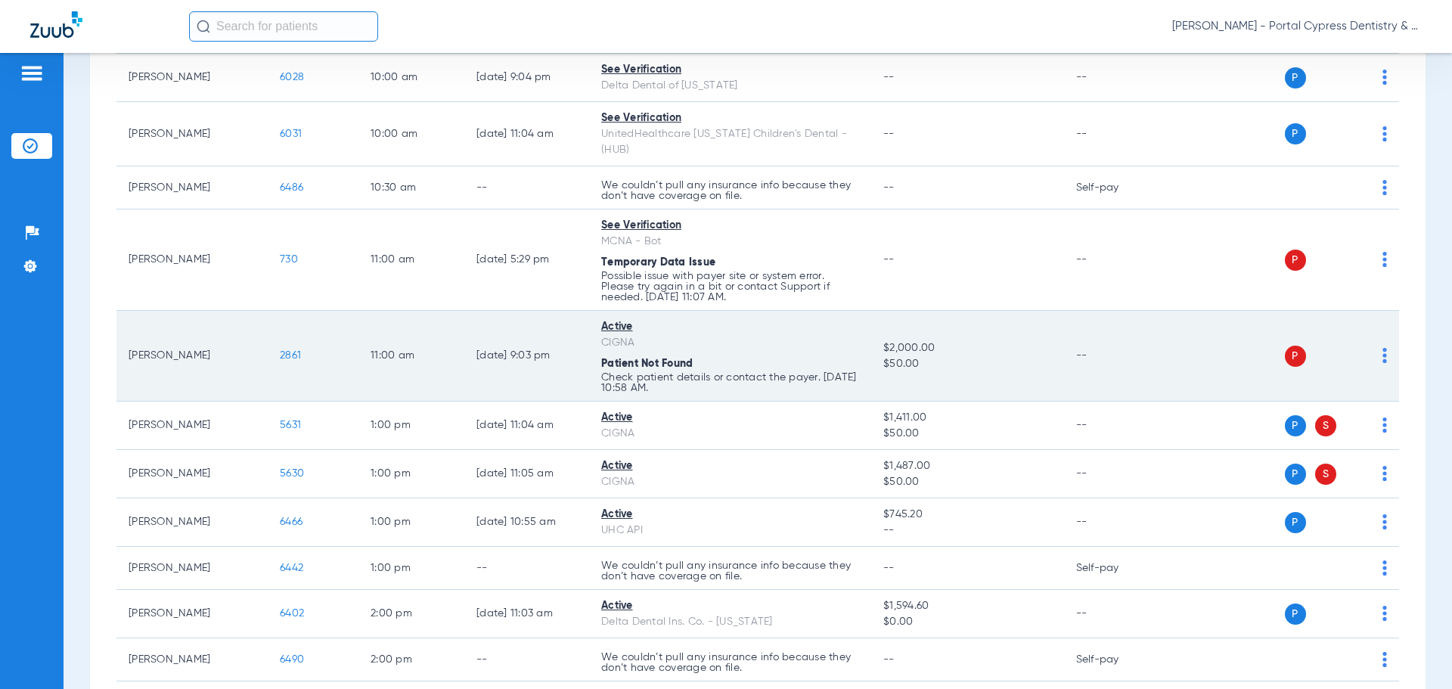
click at [292, 350] on span "2861" at bounding box center [290, 355] width 21 height 11
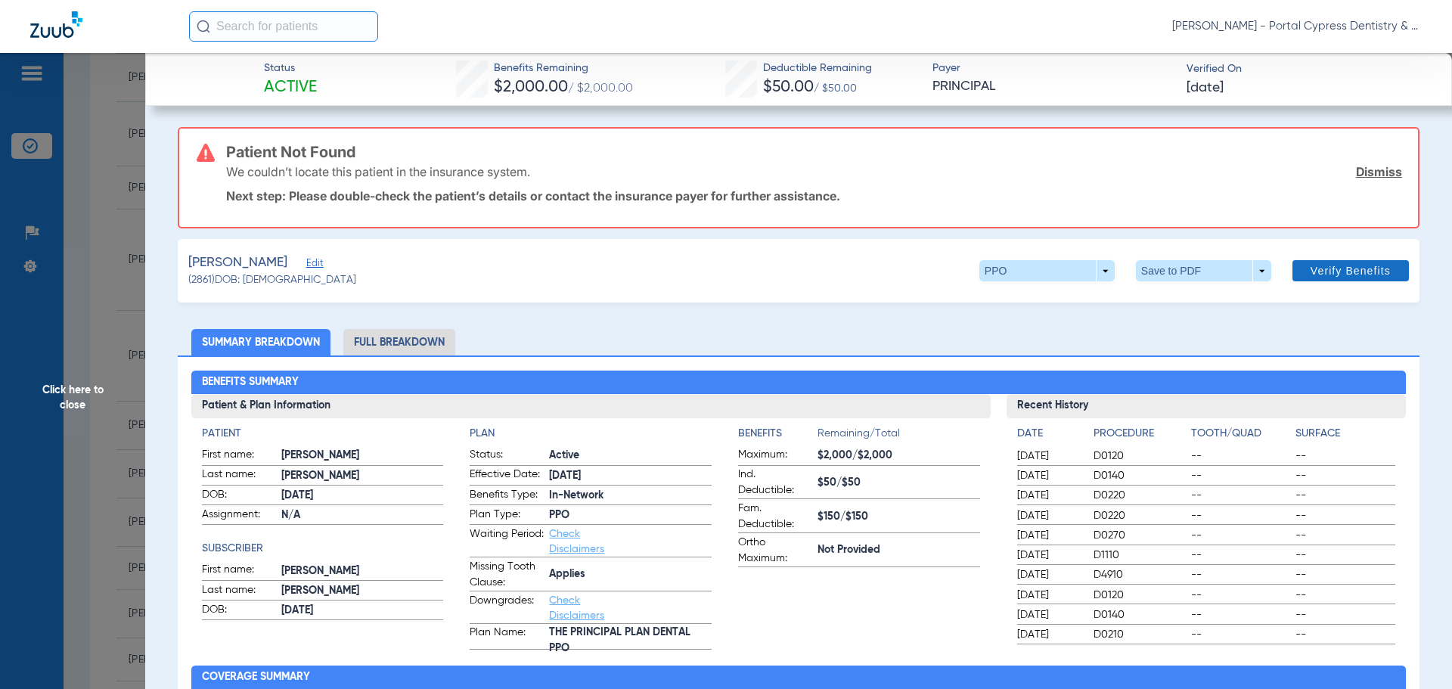
click at [1361, 275] on span "Verify Benefits" at bounding box center [1351, 271] width 80 height 12
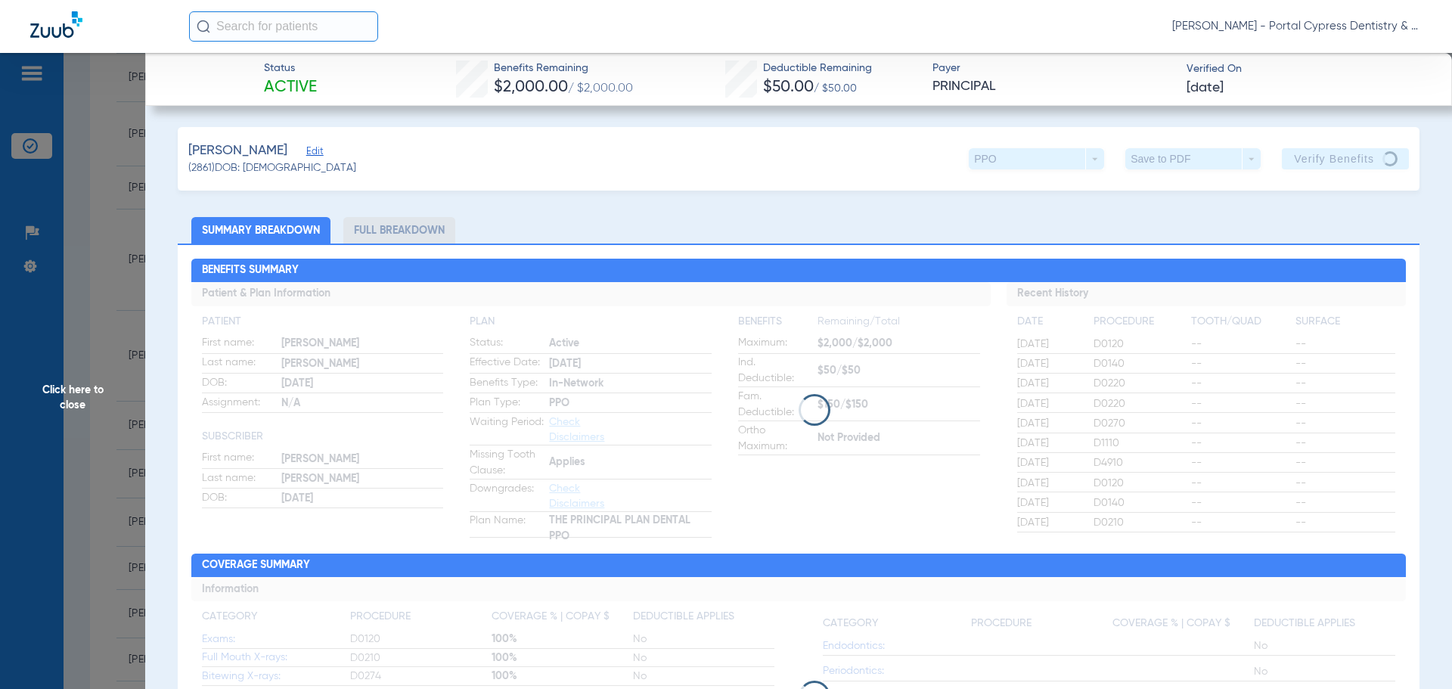
click at [82, 372] on span "Click here to close" at bounding box center [72, 397] width 145 height 689
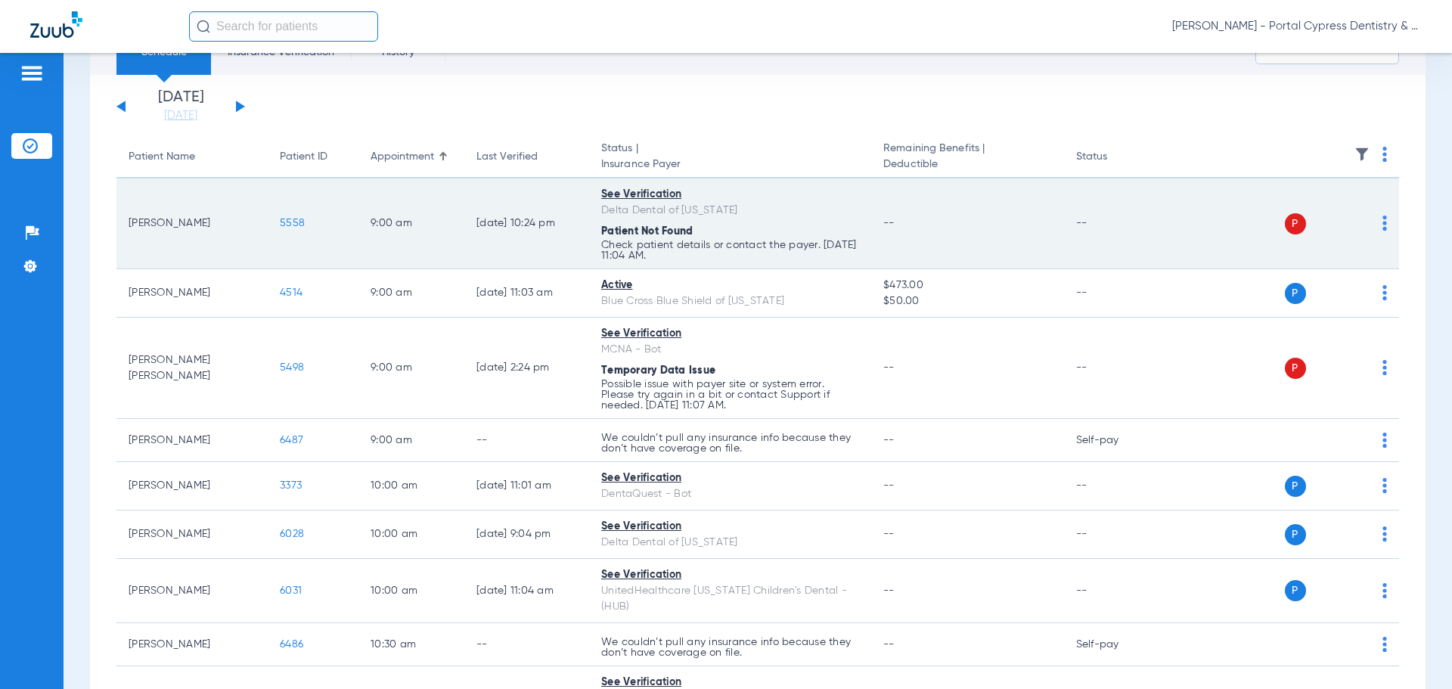
scroll to position [0, 0]
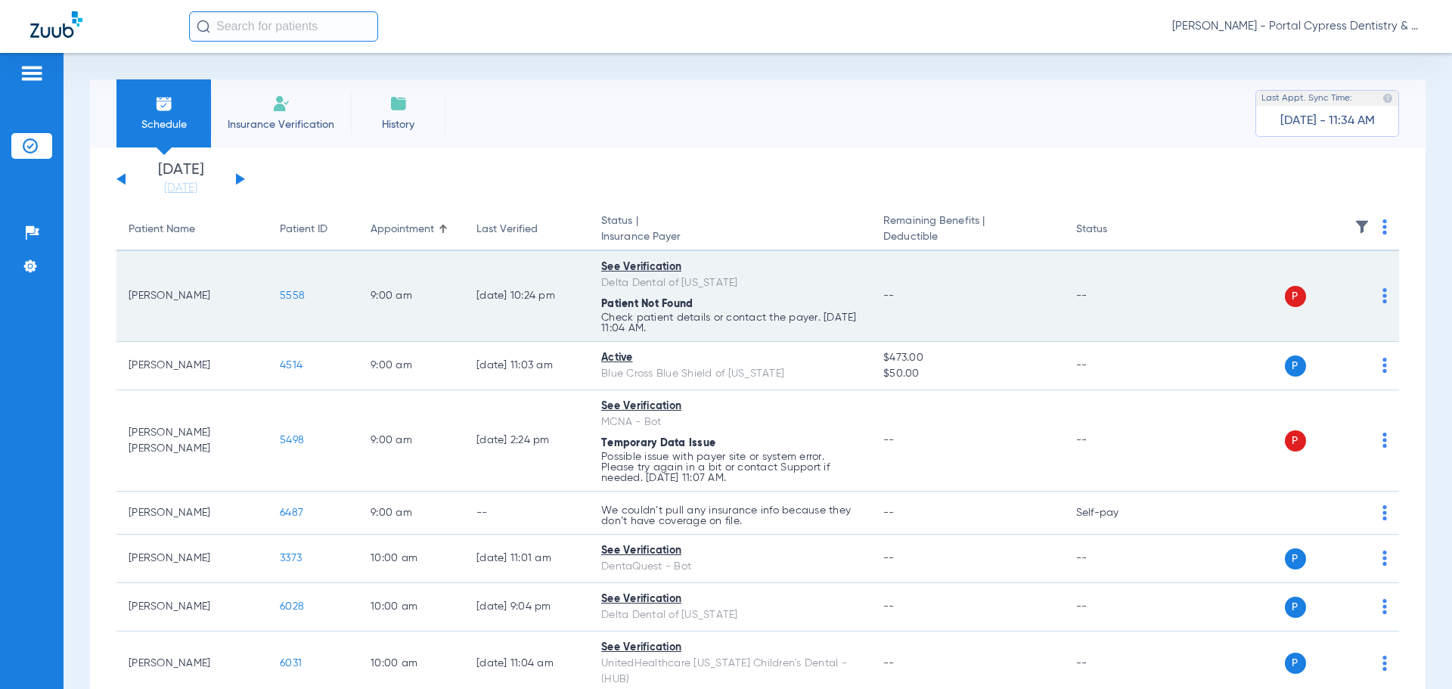
click at [293, 297] on span "5558" at bounding box center [292, 295] width 25 height 11
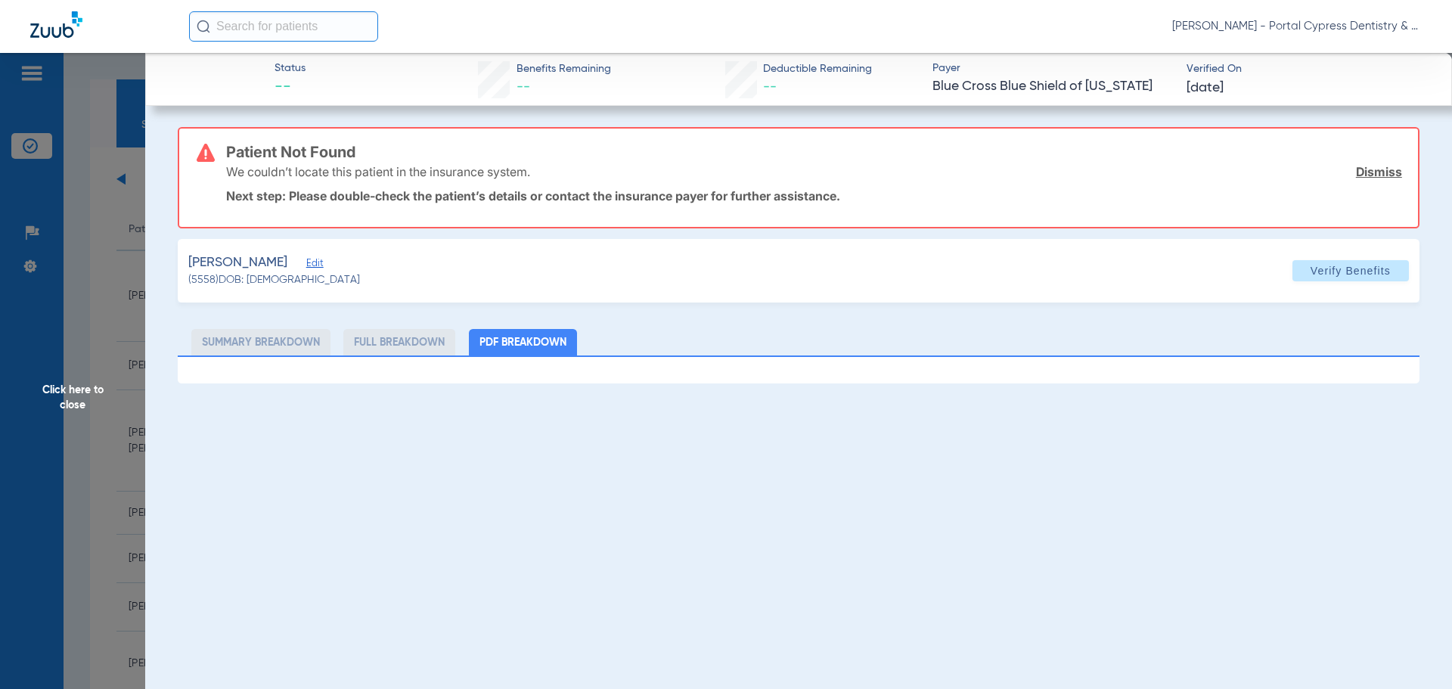
click at [517, 344] on li "PDF Breakdown" at bounding box center [523, 342] width 108 height 26
click at [107, 382] on span "Click here to close" at bounding box center [72, 397] width 145 height 689
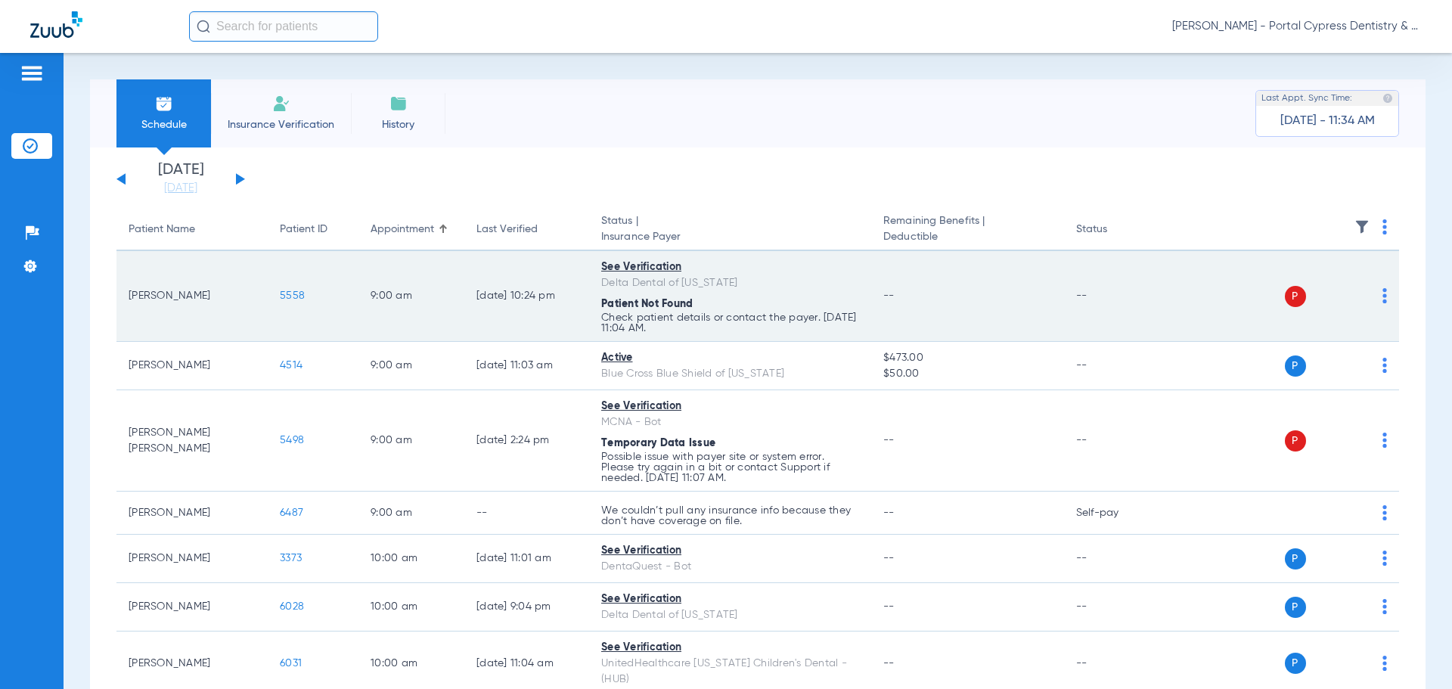
click at [297, 296] on span "5558" at bounding box center [292, 295] width 25 height 11
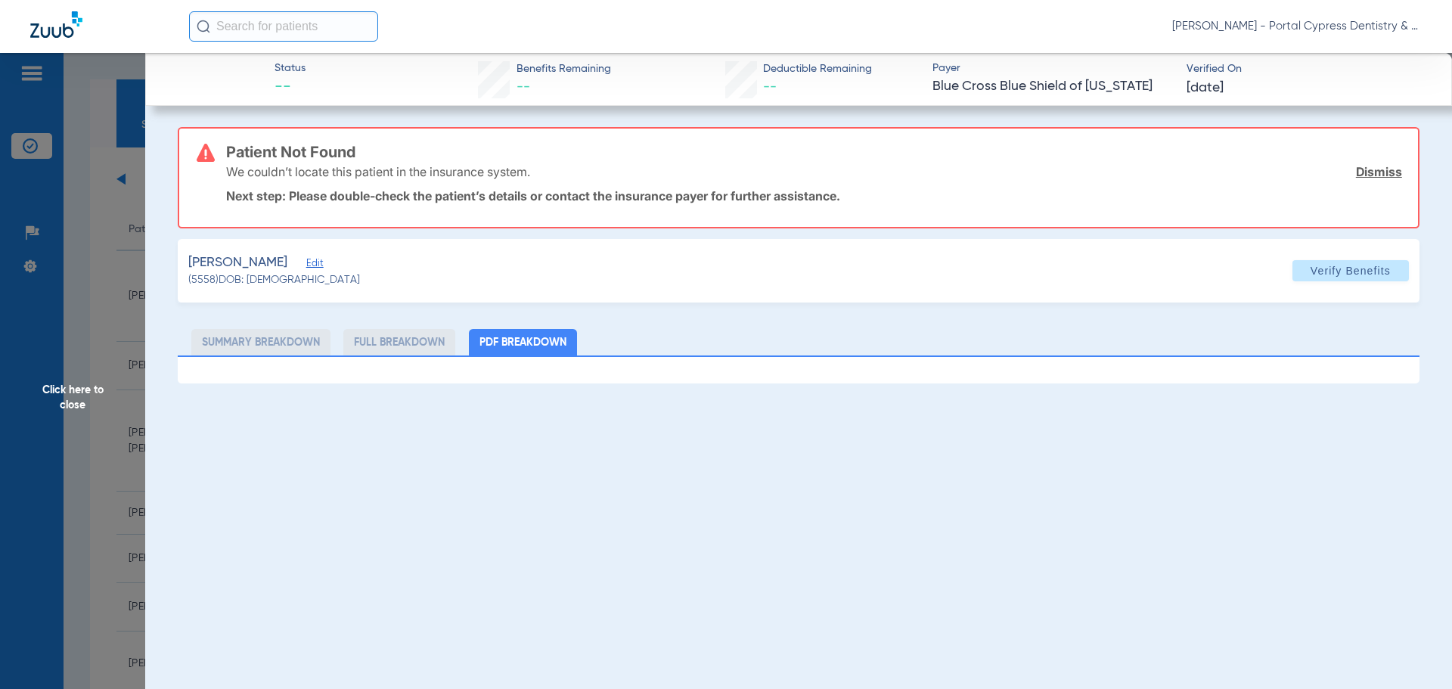
click at [306, 265] on span "Edit" at bounding box center [313, 265] width 14 height 14
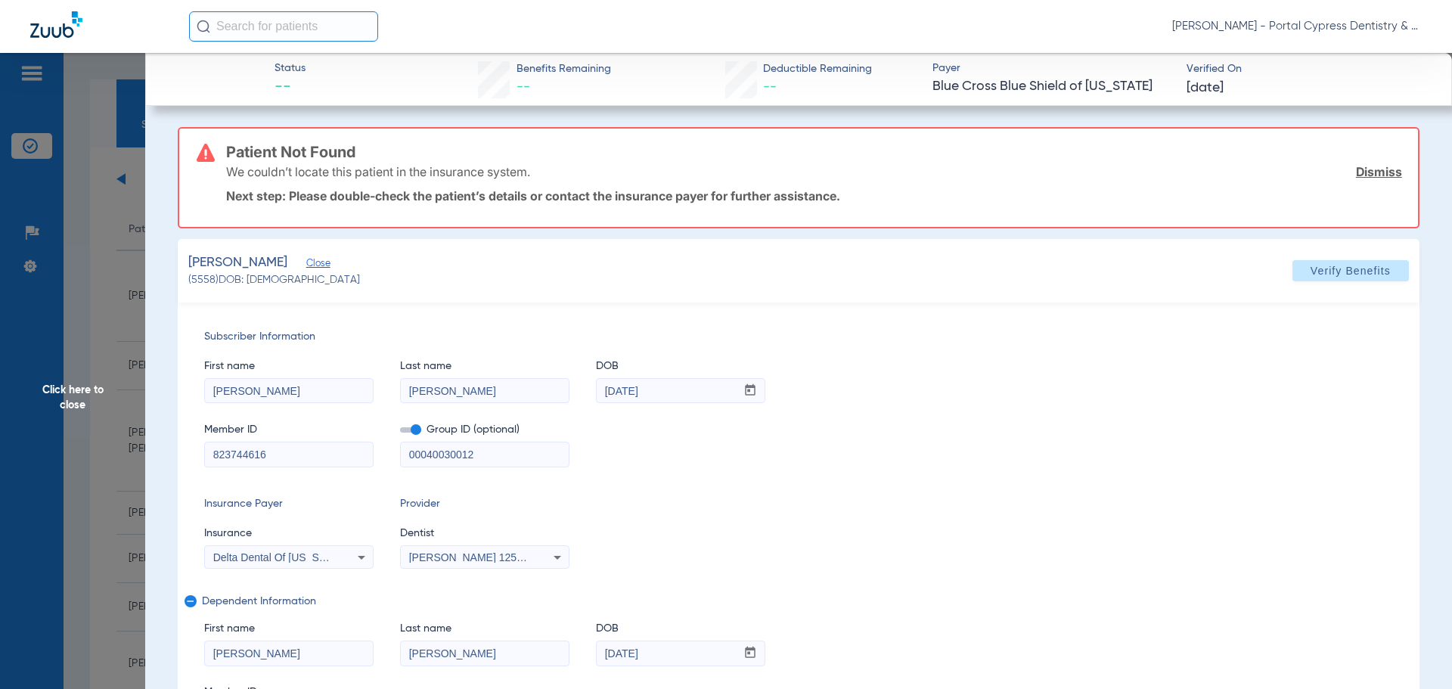
click at [1368, 172] on link "Dismiss" at bounding box center [1379, 171] width 46 height 15
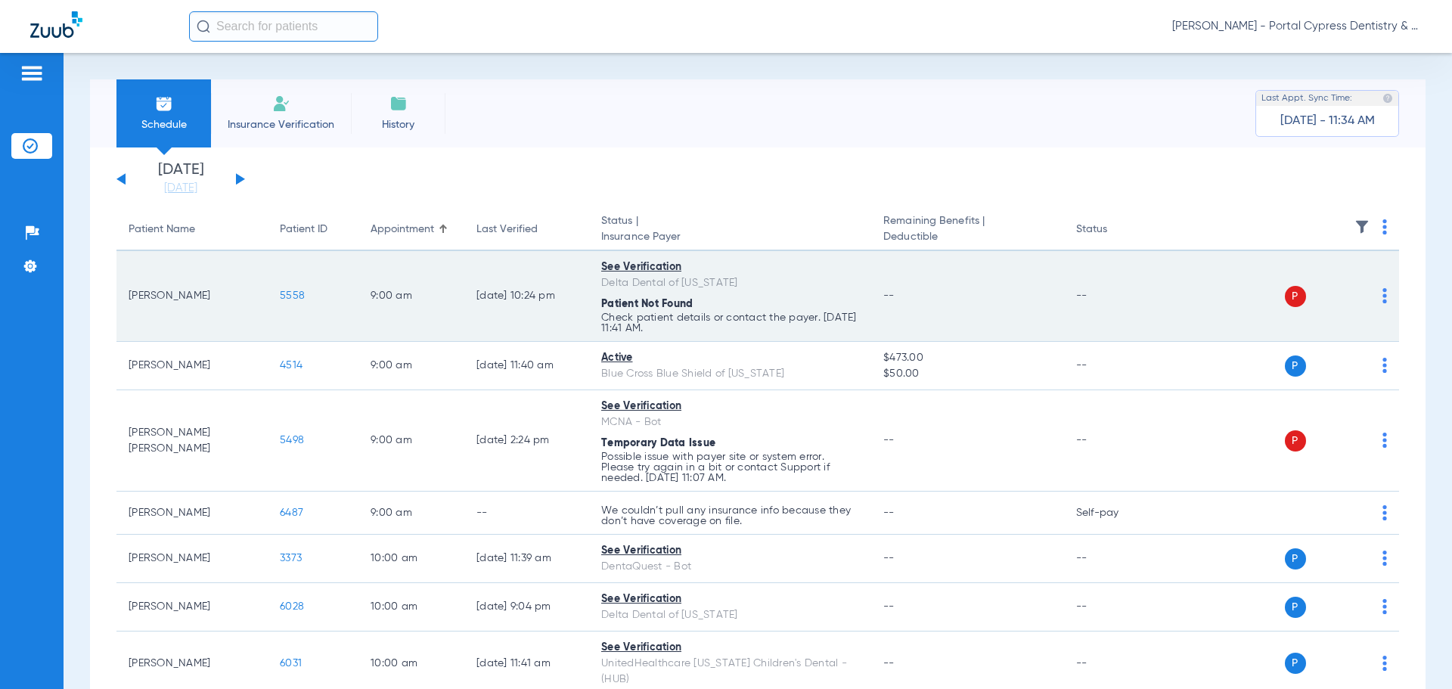
click at [291, 296] on span "5558" at bounding box center [292, 295] width 25 height 11
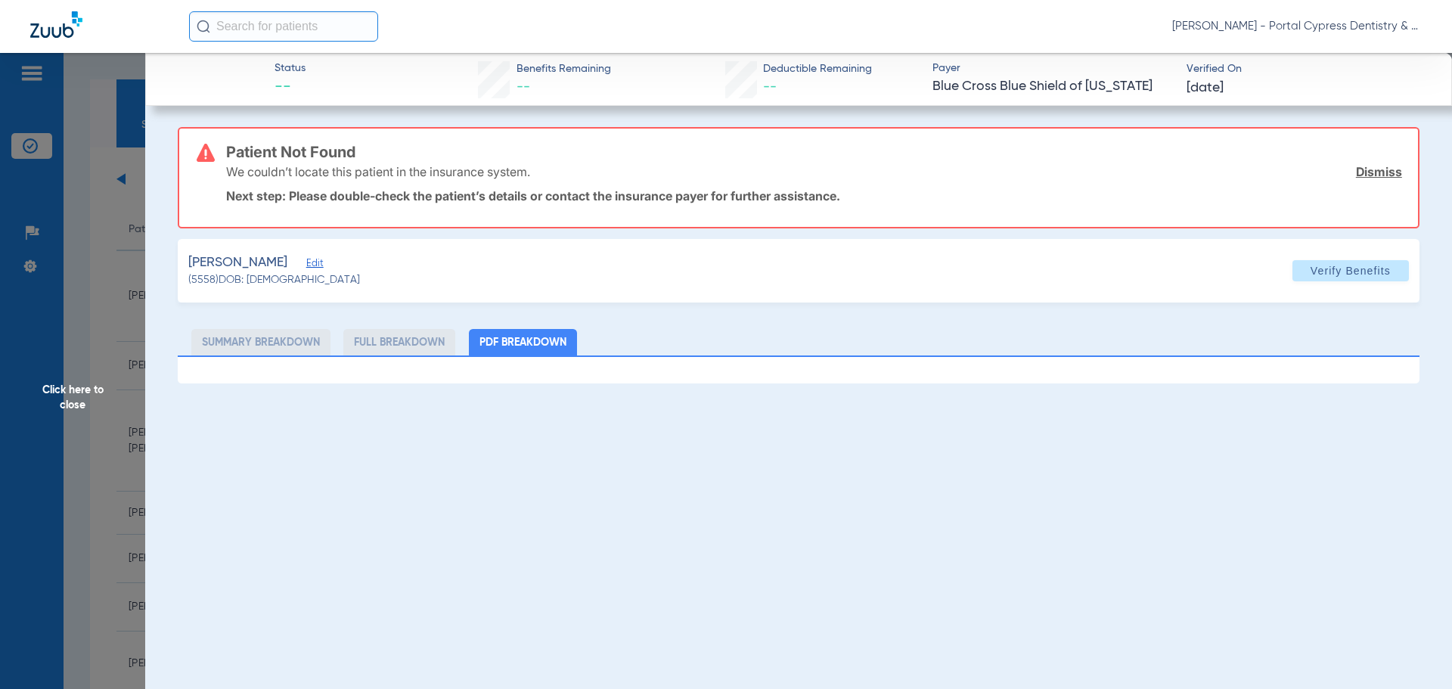
click at [73, 393] on span "Click here to close" at bounding box center [72, 397] width 145 height 689
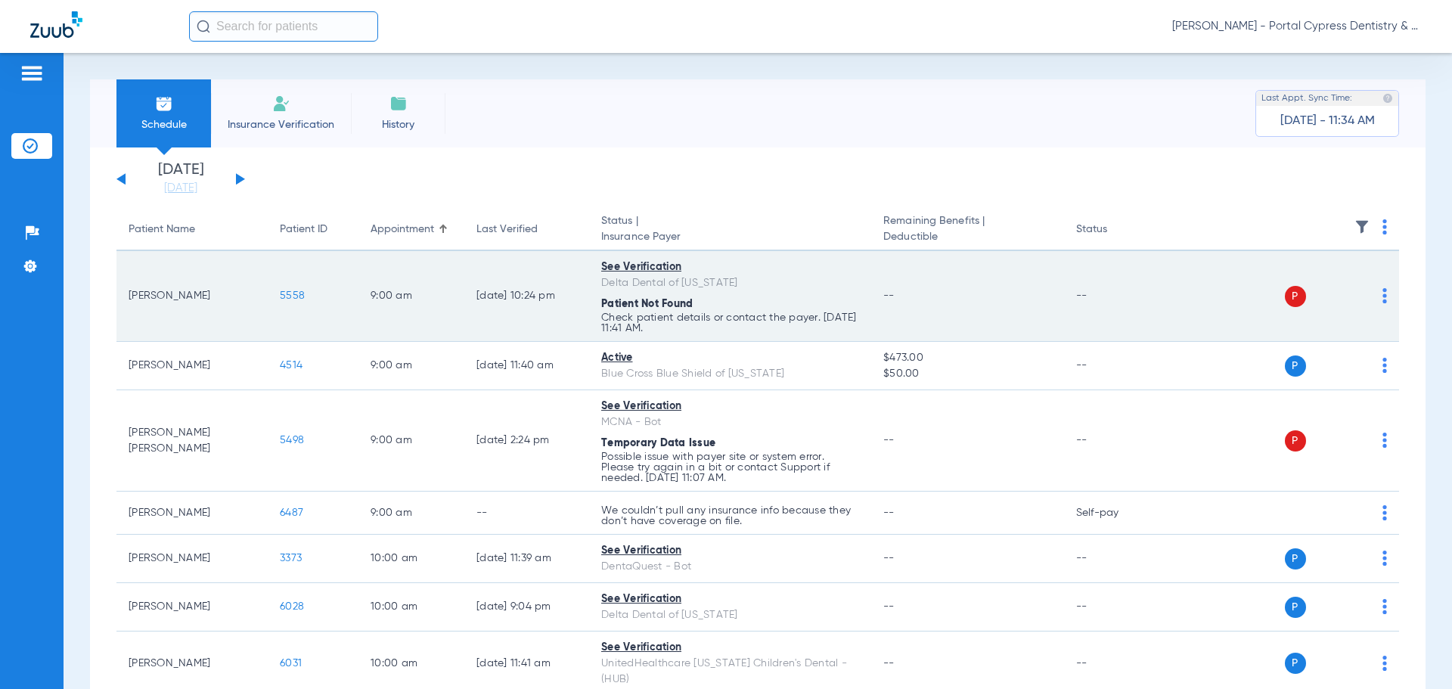
click at [301, 296] on span "5558" at bounding box center [292, 295] width 25 height 11
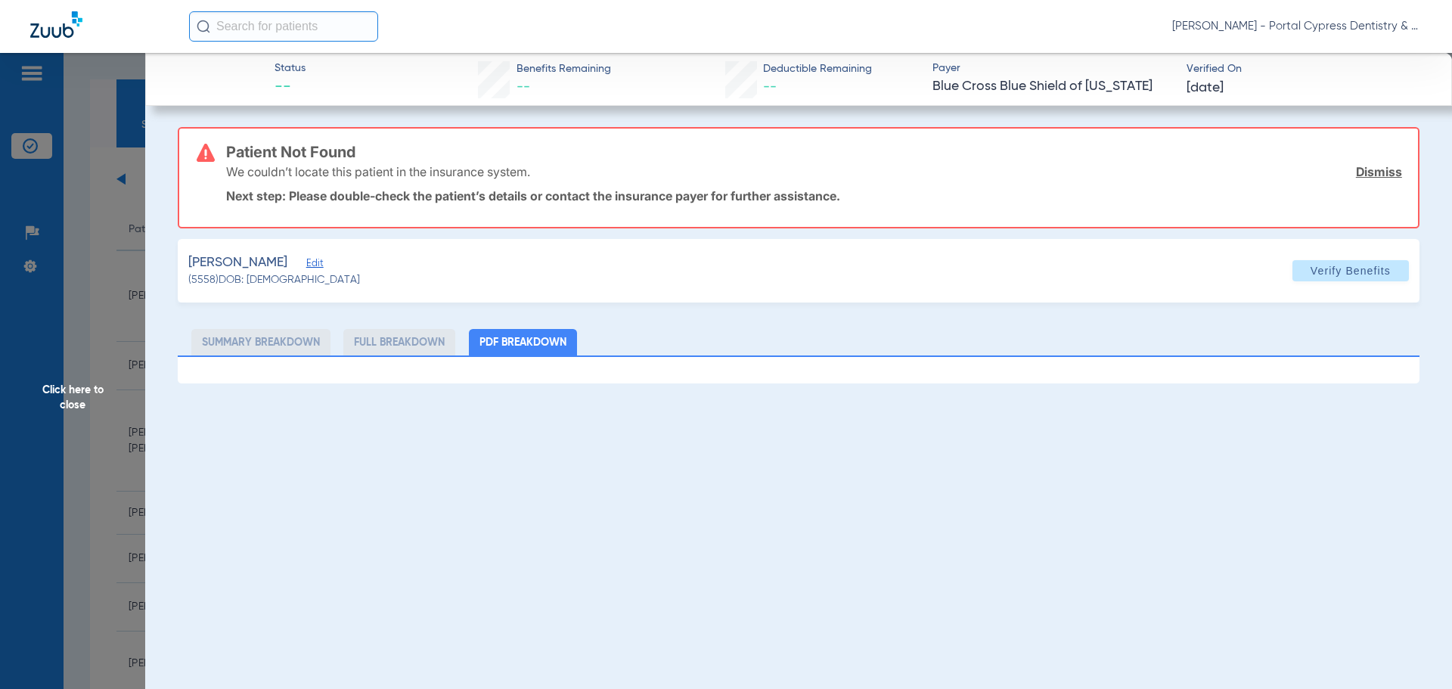
click at [86, 386] on span "Click here to close" at bounding box center [72, 397] width 145 height 689
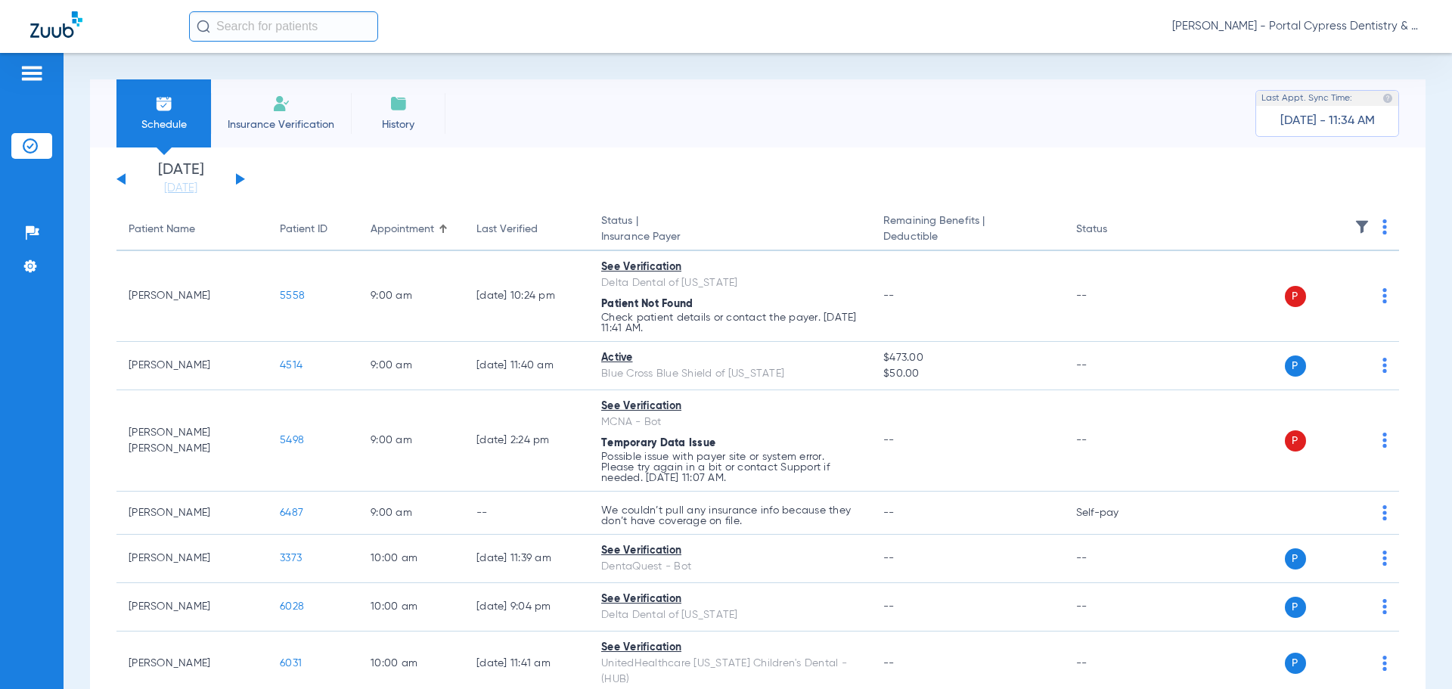
click at [1063, 126] on div "Schedule Insurance Verification History Last Appt. Sync Time: Today - 11:34 AM" at bounding box center [758, 113] width 1336 height 68
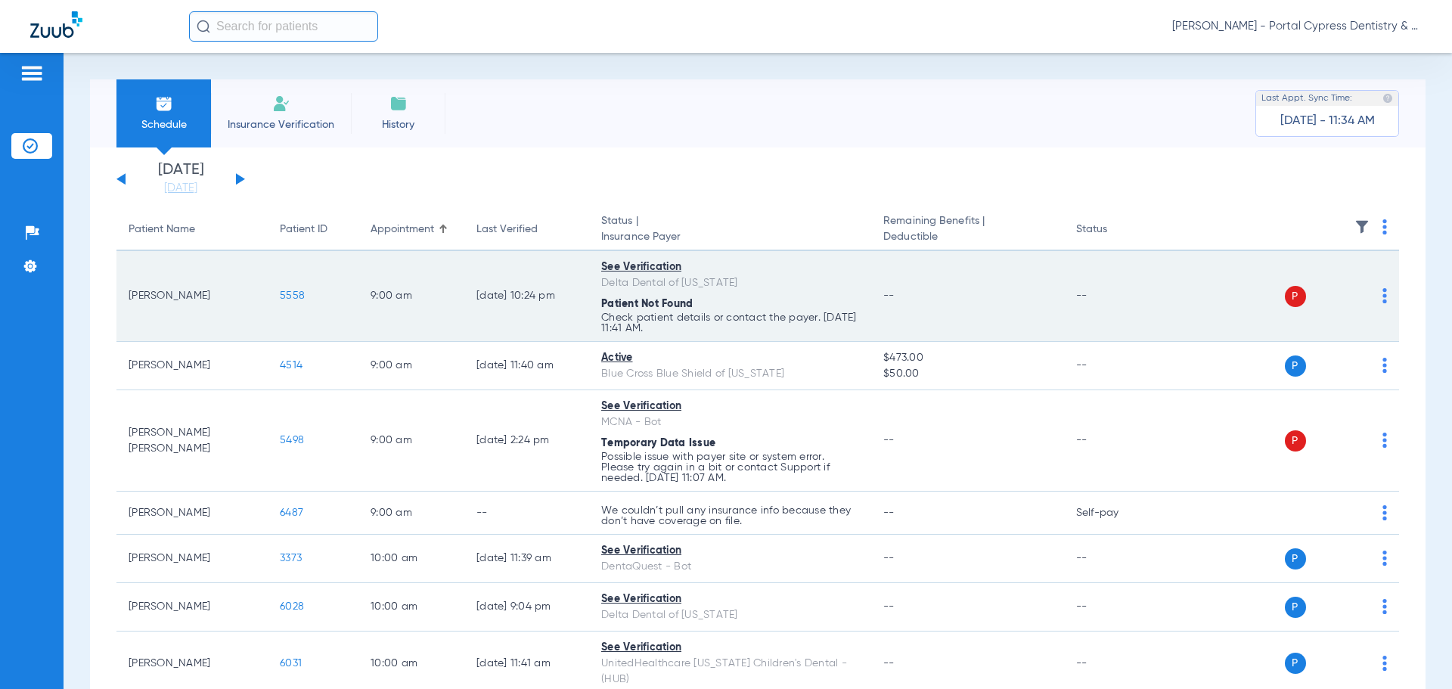
drag, startPoint x: 289, startPoint y: 302, endPoint x: 301, endPoint y: 303, distance: 12.1
click at [289, 302] on td "5558" at bounding box center [313, 296] width 91 height 91
click at [295, 295] on span "5558" at bounding box center [292, 295] width 25 height 11
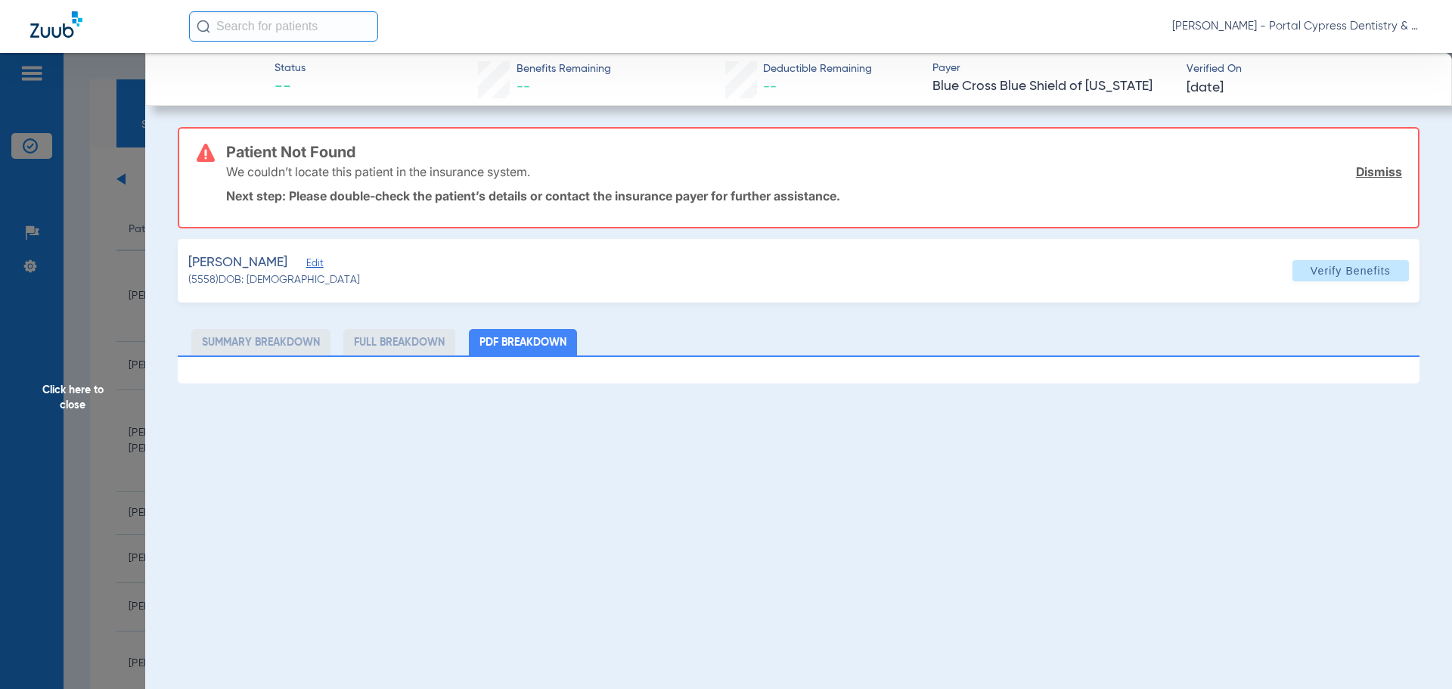
drag, startPoint x: 86, startPoint y: 405, endPoint x: 95, endPoint y: 408, distance: 9.1
click at [86, 405] on span "Click here to close" at bounding box center [72, 397] width 145 height 689
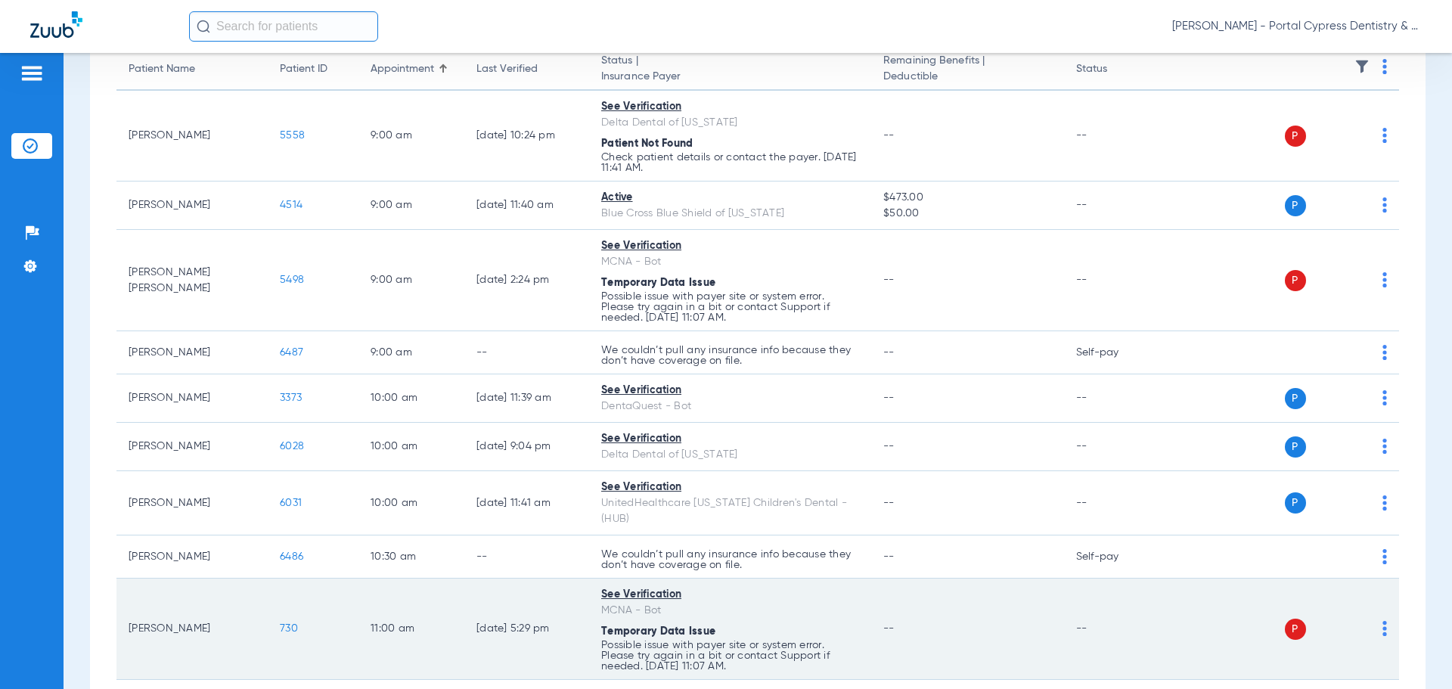
scroll to position [303, 0]
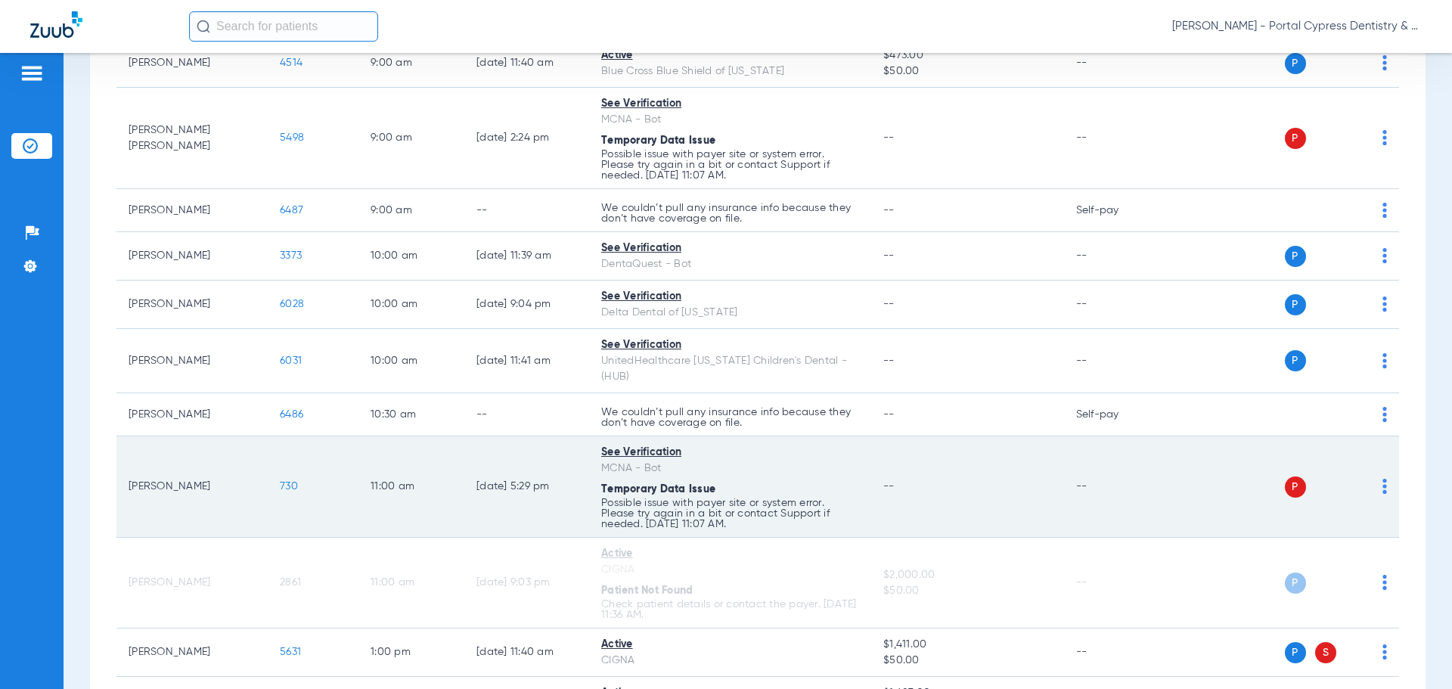
click at [284, 481] on span "730" at bounding box center [289, 486] width 18 height 11
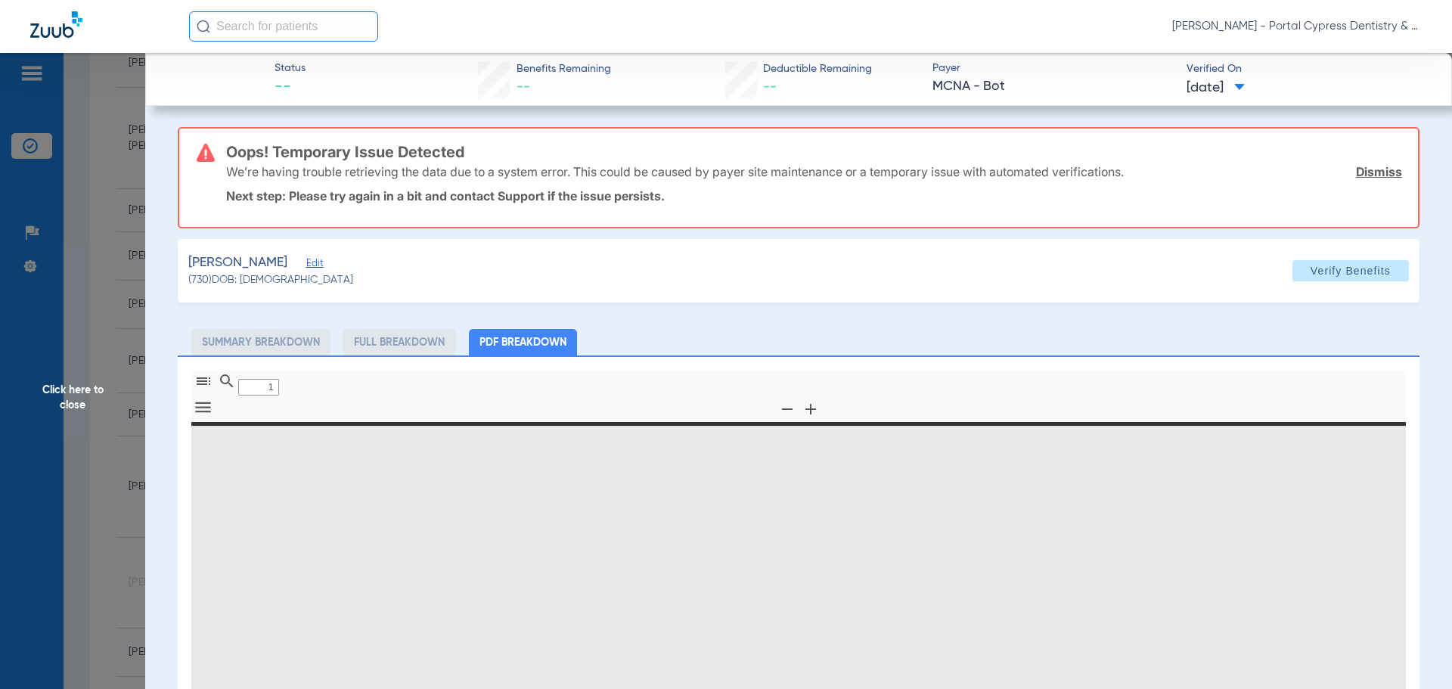
type input "0"
select select "page-width"
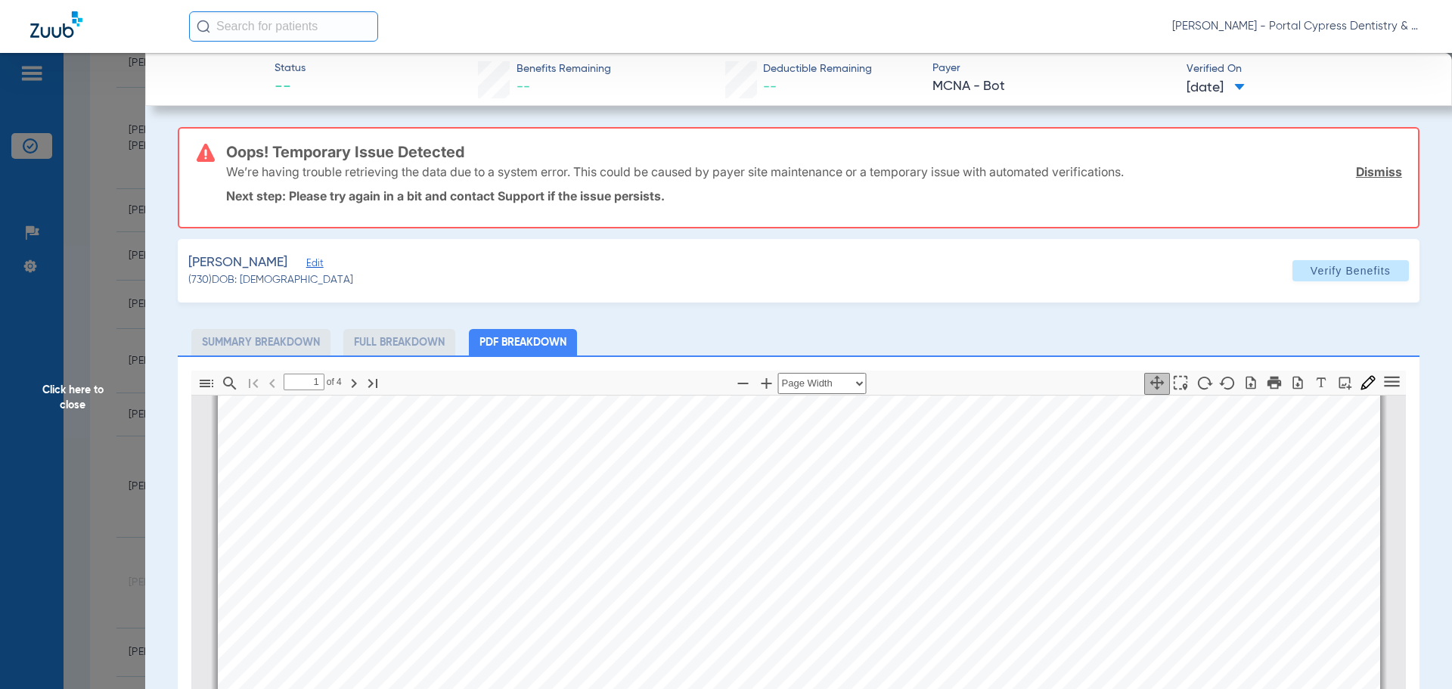
scroll to position [991, 0]
type input "2"
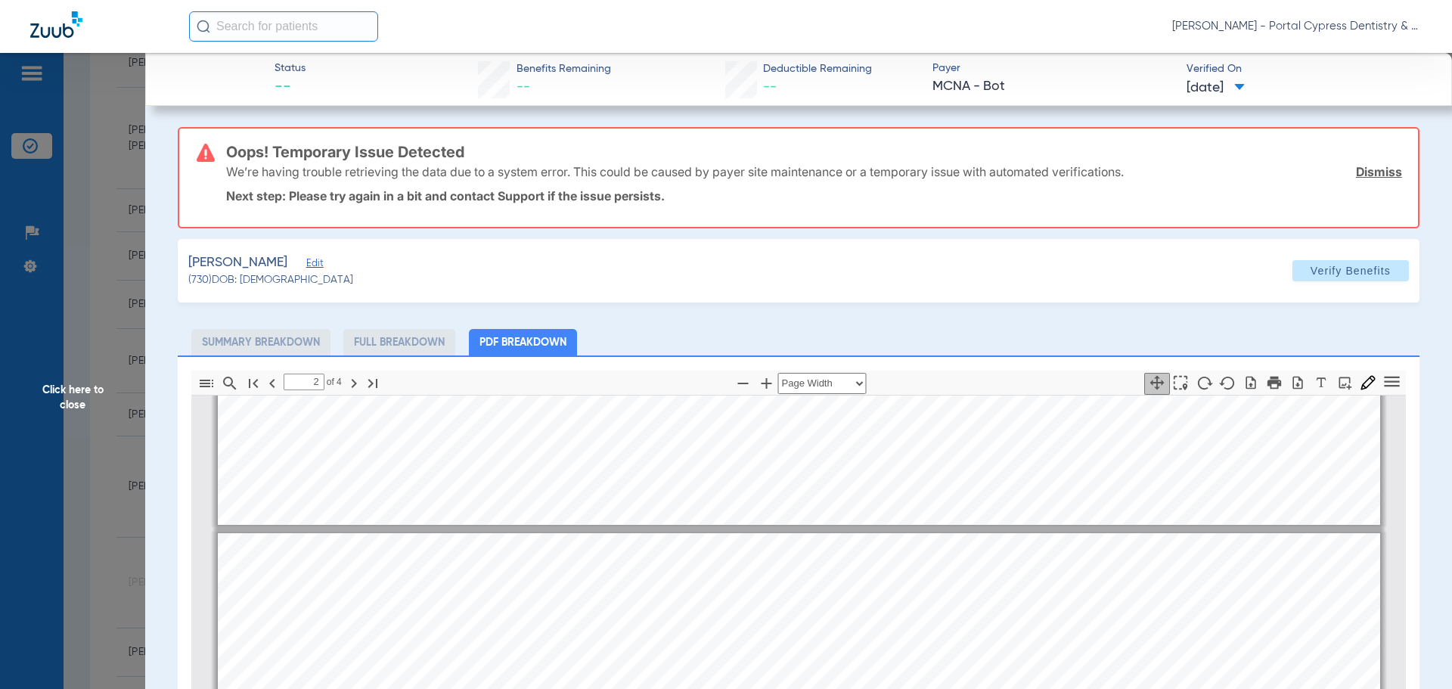
scroll to position [1445, 0]
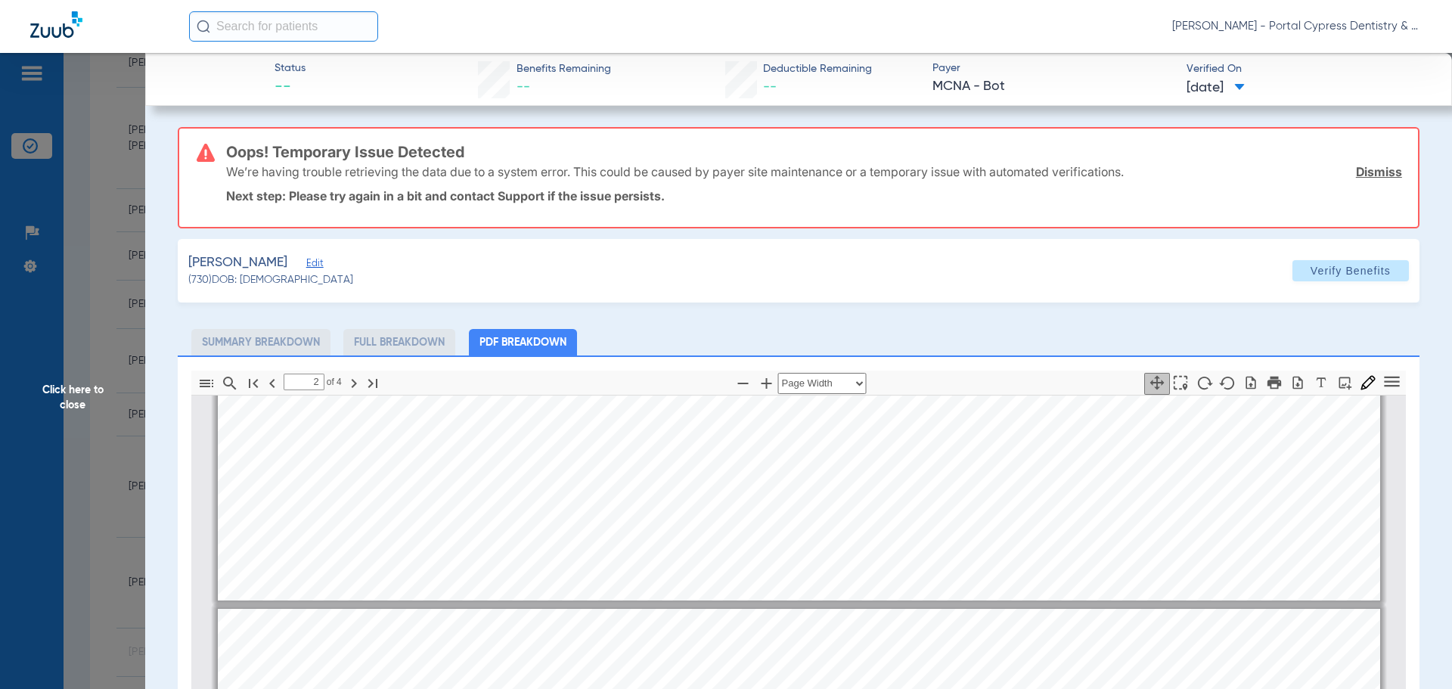
click at [83, 400] on span "Click here to close" at bounding box center [72, 397] width 145 height 689
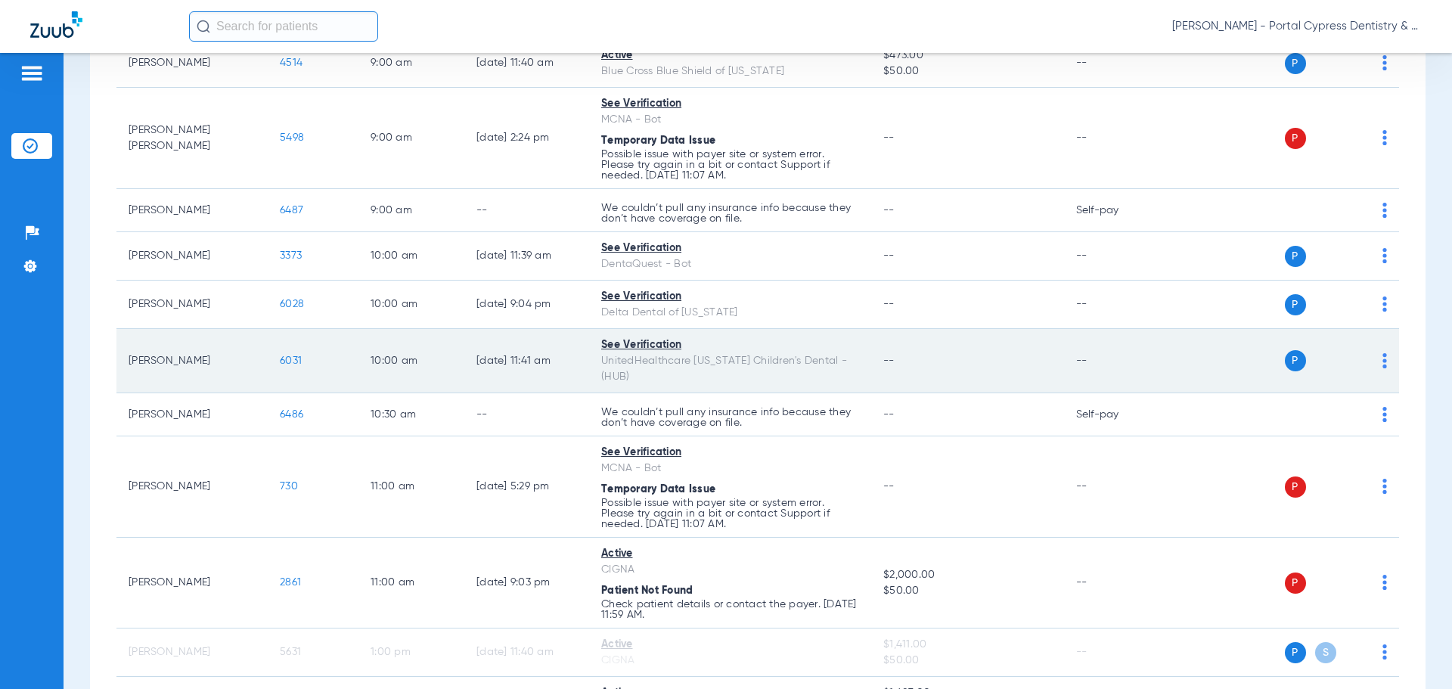
scroll to position [0, 0]
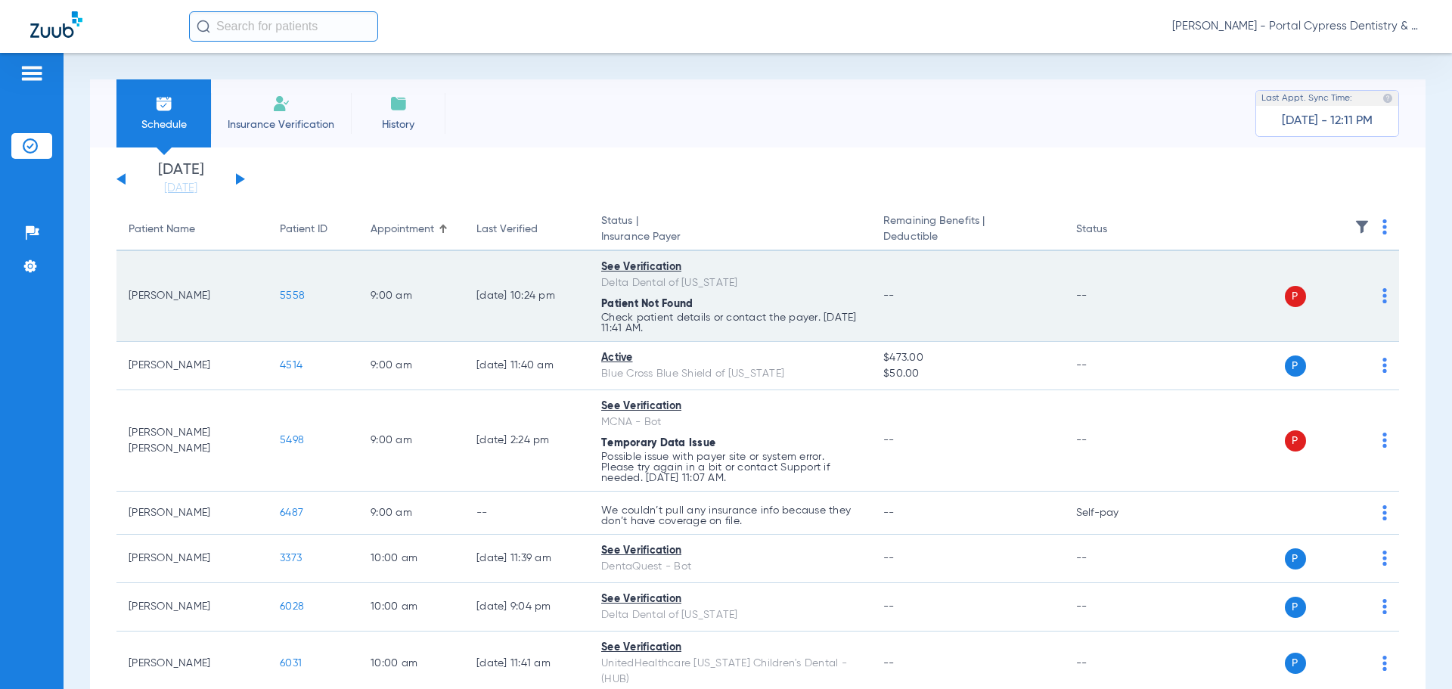
click at [293, 297] on span "5558" at bounding box center [292, 295] width 25 height 11
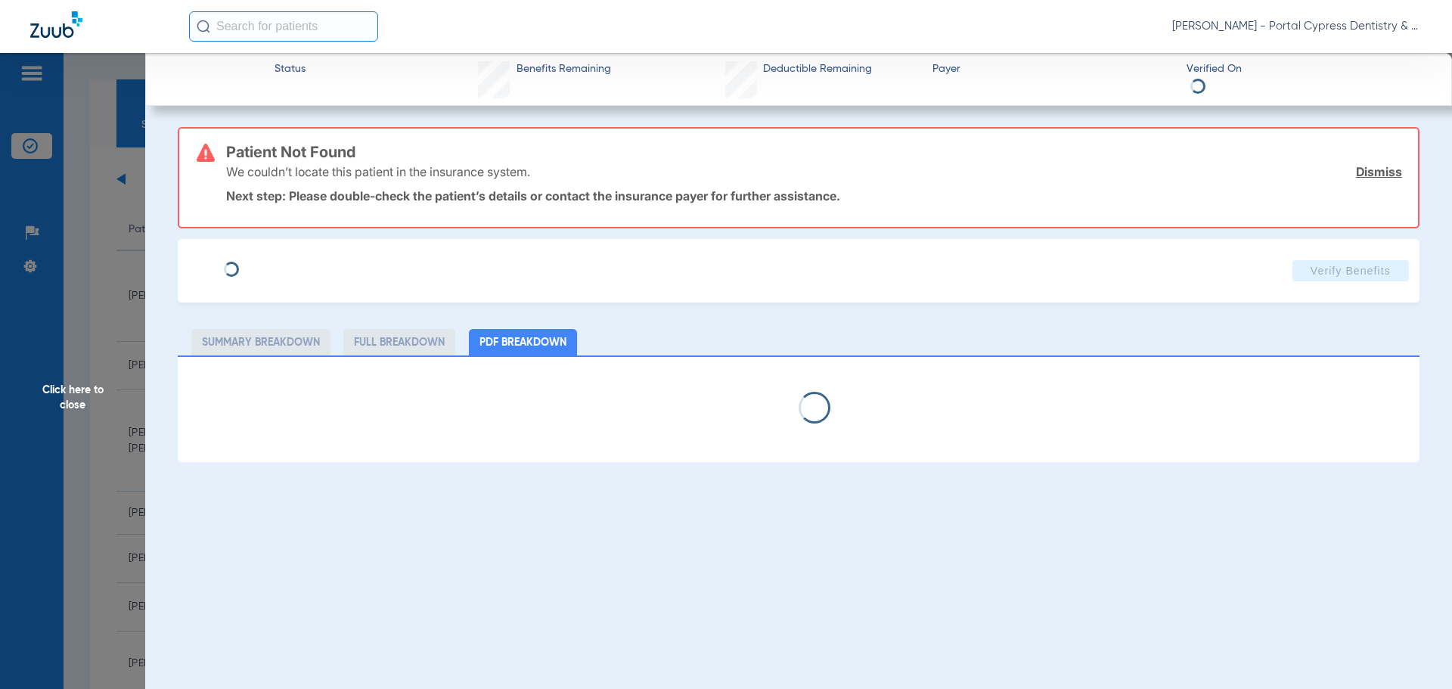
type input "Michael"
type input "Pierce"
type input "12/19/1984"
type input "823744616"
type input "00040030012"
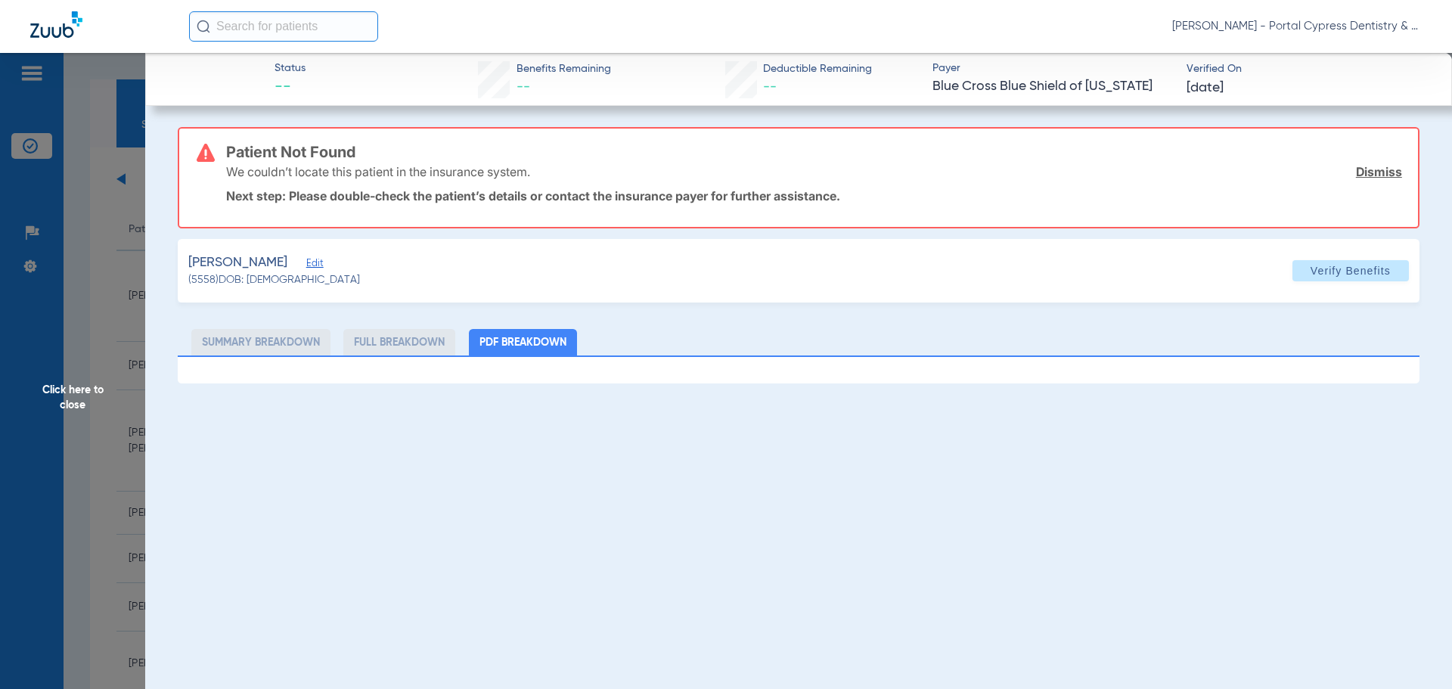
drag, startPoint x: 304, startPoint y: 268, endPoint x: 410, endPoint y: 312, distance: 114.3
click at [306, 268] on span "Edit" at bounding box center [313, 265] width 14 height 14
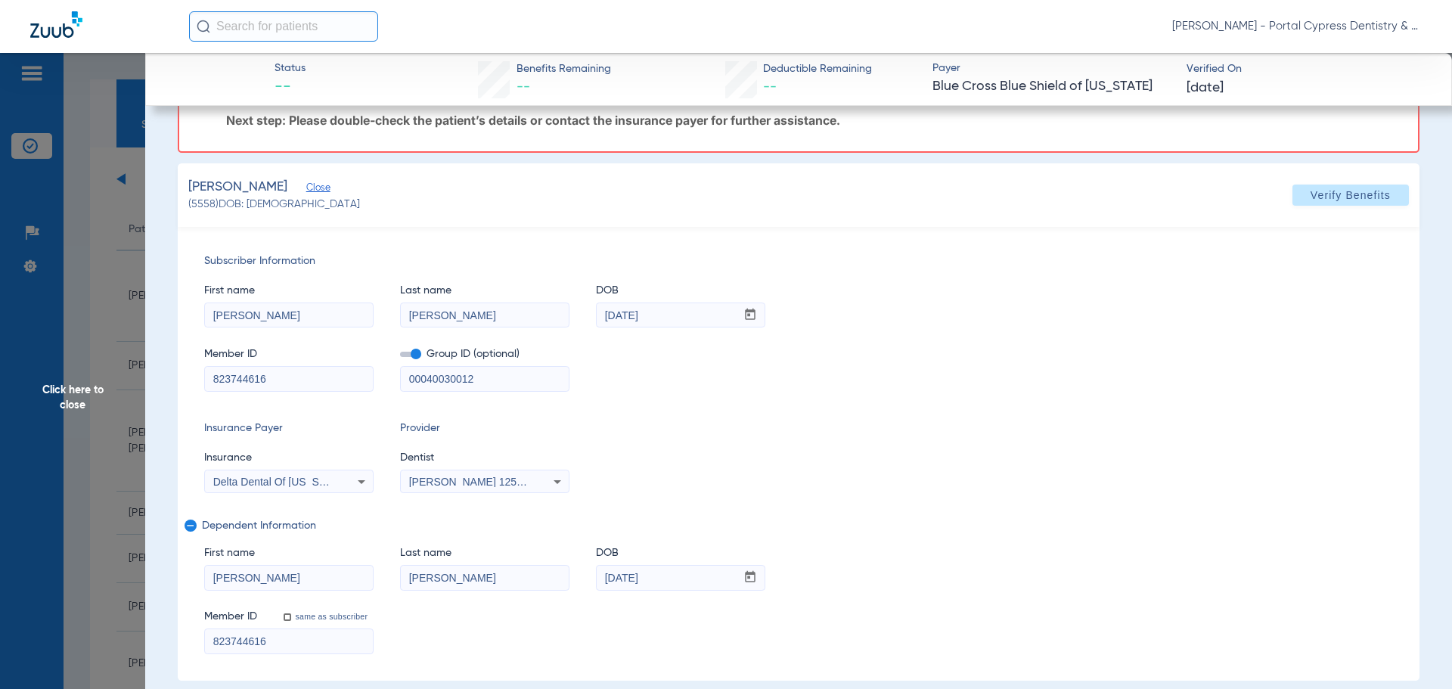
scroll to position [95, 0]
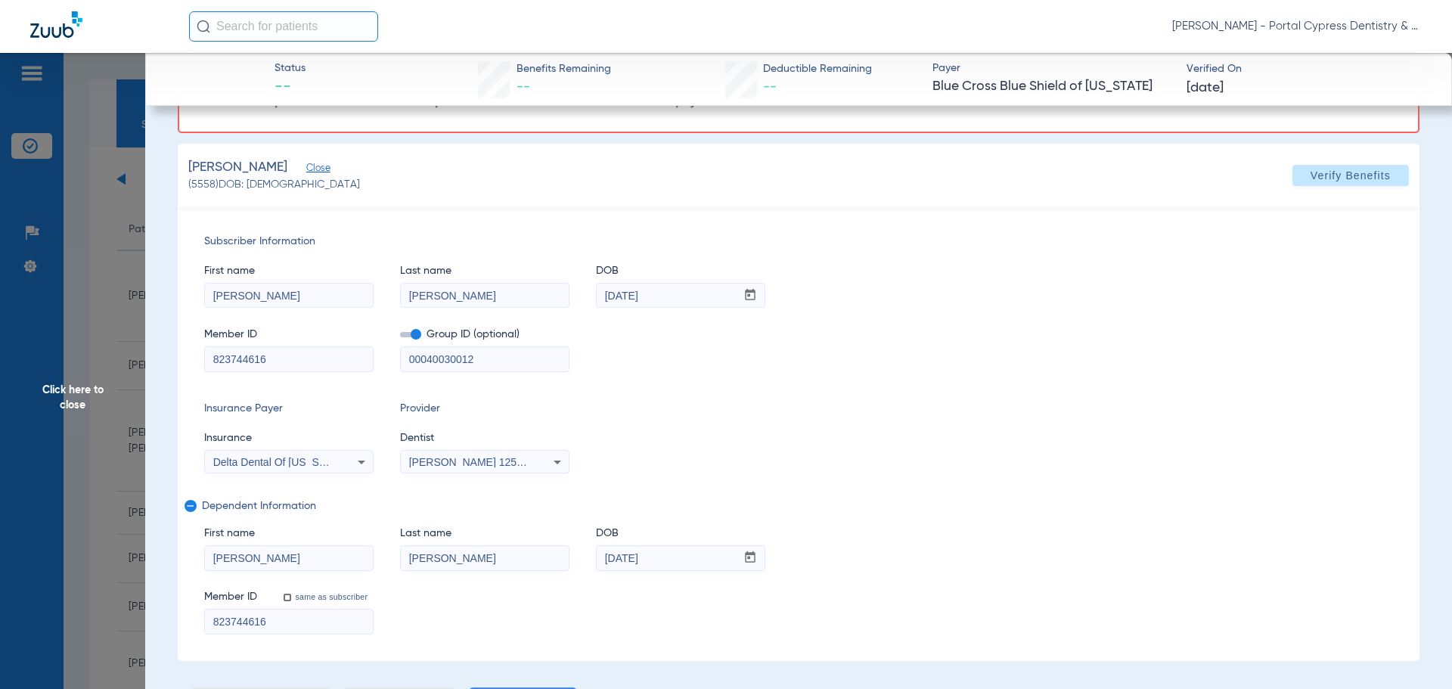
drag, startPoint x: 109, startPoint y: 377, endPoint x: 13, endPoint y: 401, distance: 98.9
click at [108, 380] on span "Click here to close" at bounding box center [72, 397] width 145 height 689
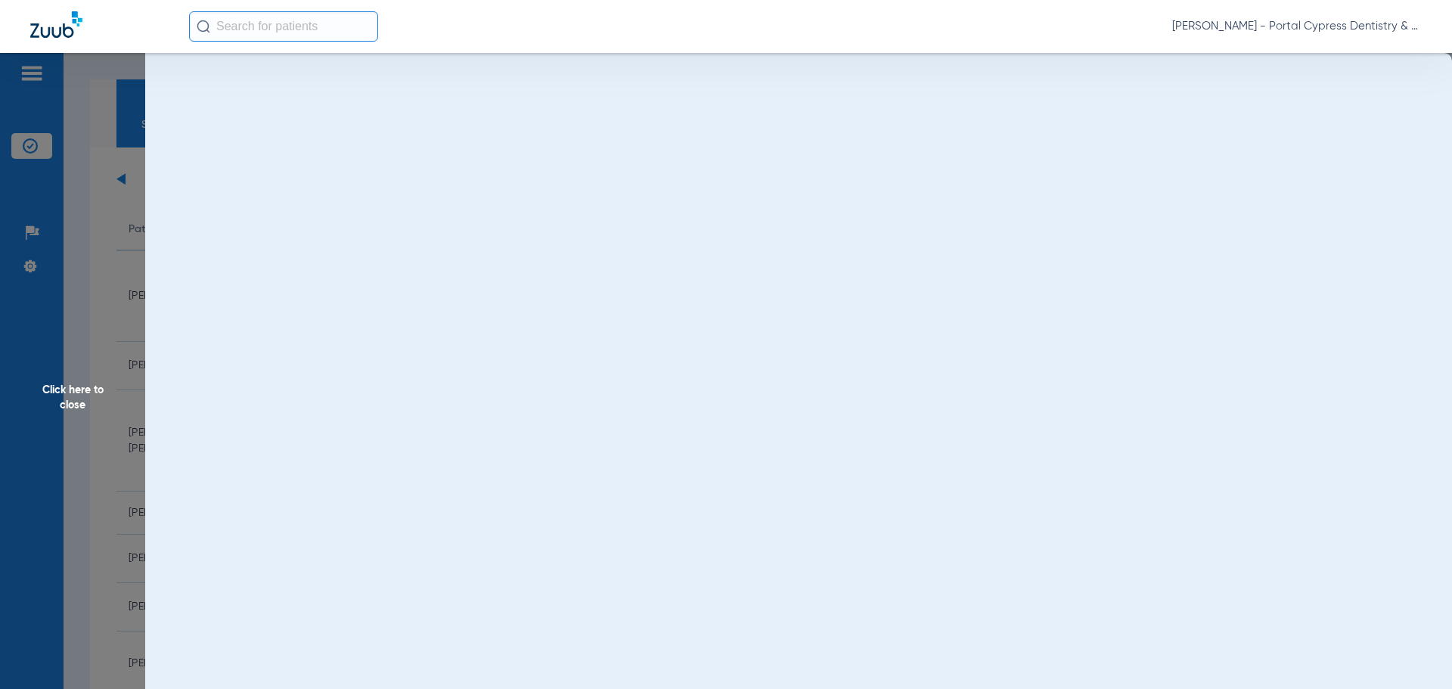
scroll to position [0, 0]
